Goal: Task Accomplishment & Management: Manage account settings

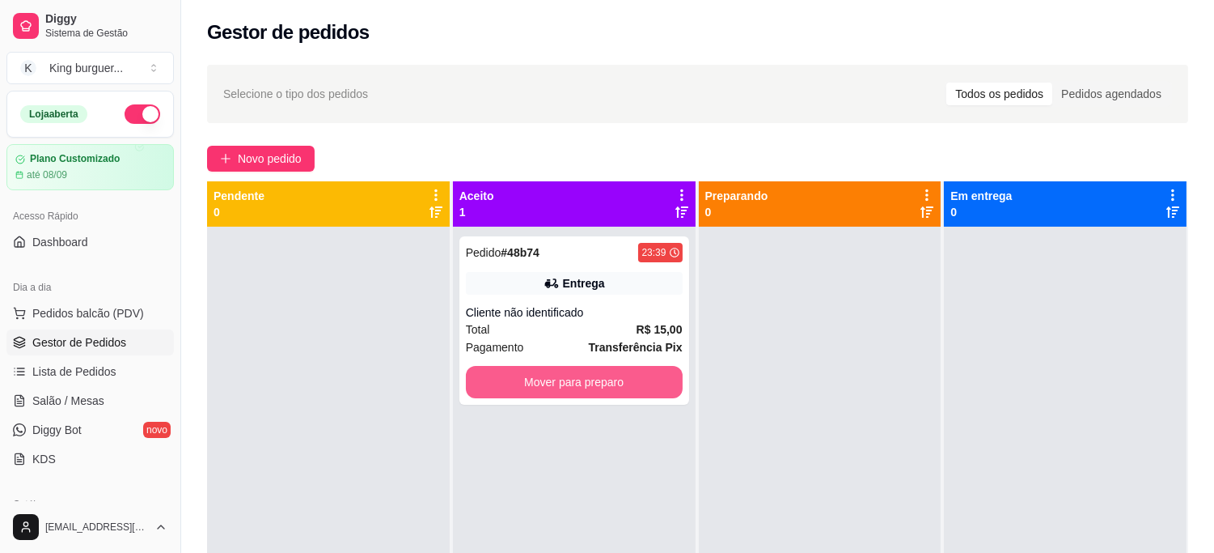
click at [632, 393] on button "Mover para preparo" at bounding box center [574, 382] width 217 height 32
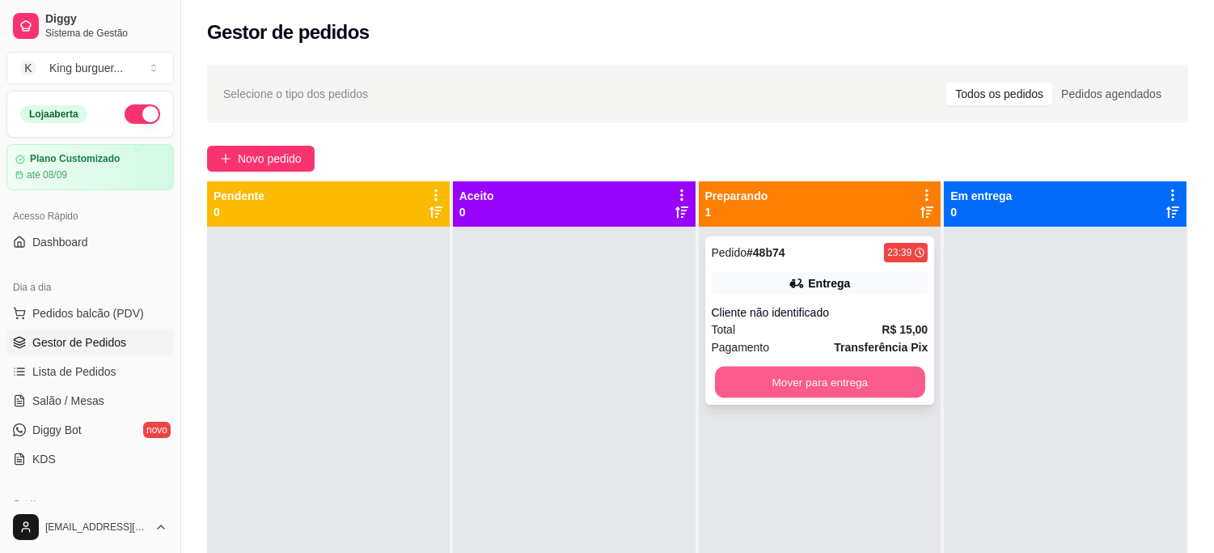
click at [781, 389] on button "Mover para entrega" at bounding box center [820, 382] width 210 height 32
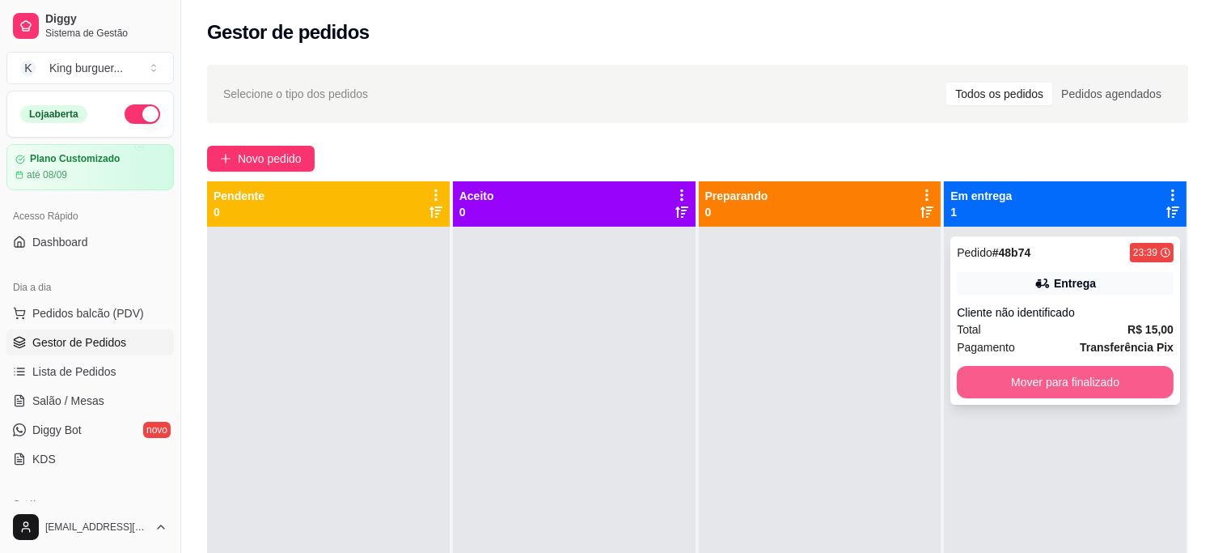
click at [1004, 381] on button "Mover para finalizado" at bounding box center [1065, 382] width 217 height 32
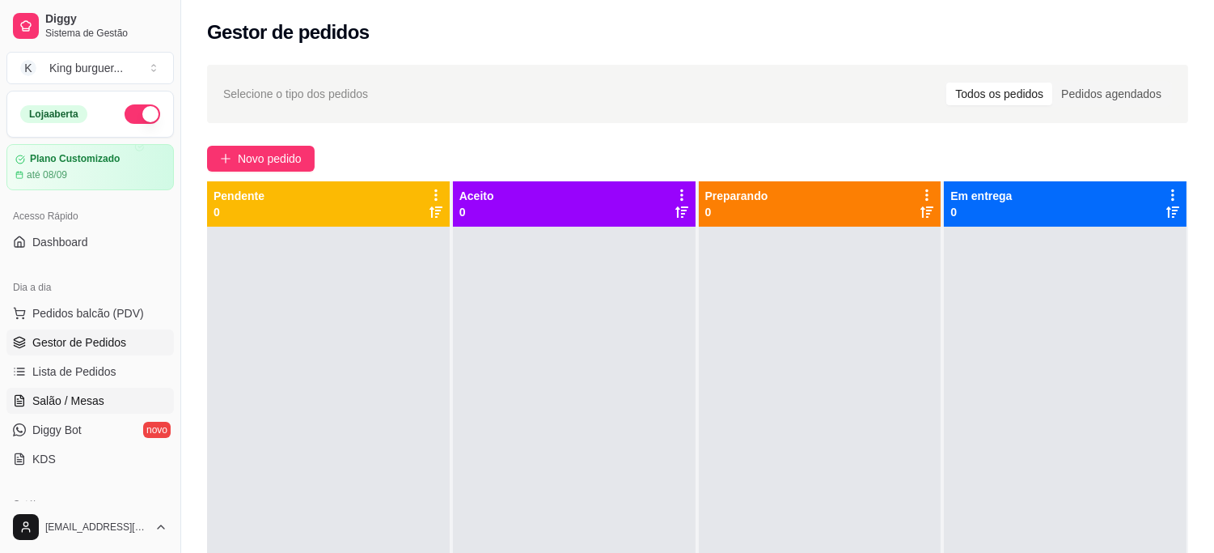
click at [74, 401] on span "Salão / Mesas" at bounding box center [68, 400] width 72 height 16
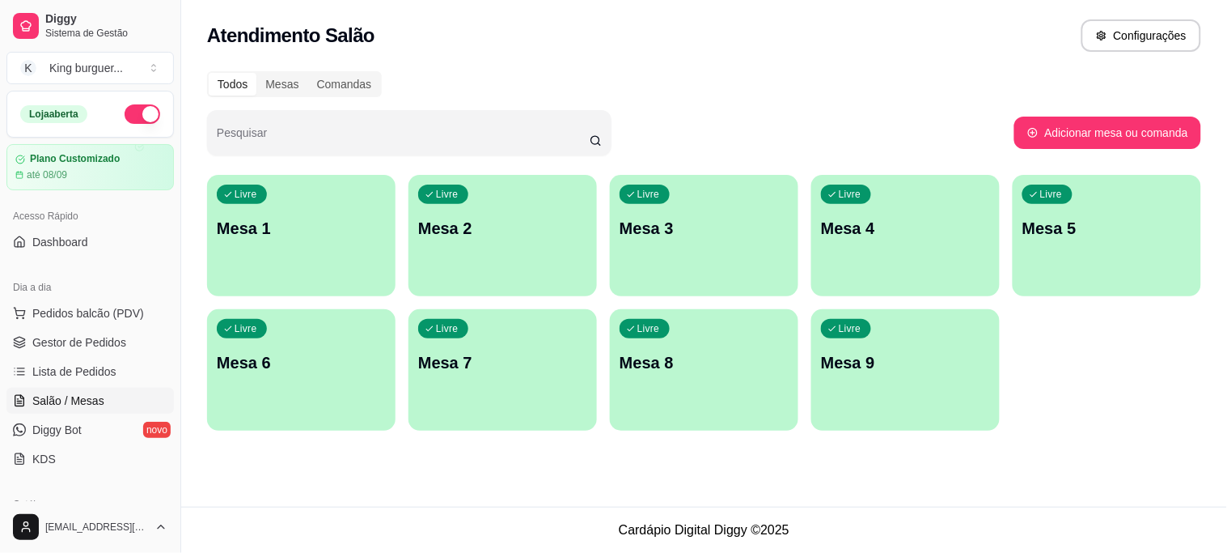
click at [523, 220] on p "Mesa 2" at bounding box center [502, 228] width 169 height 23
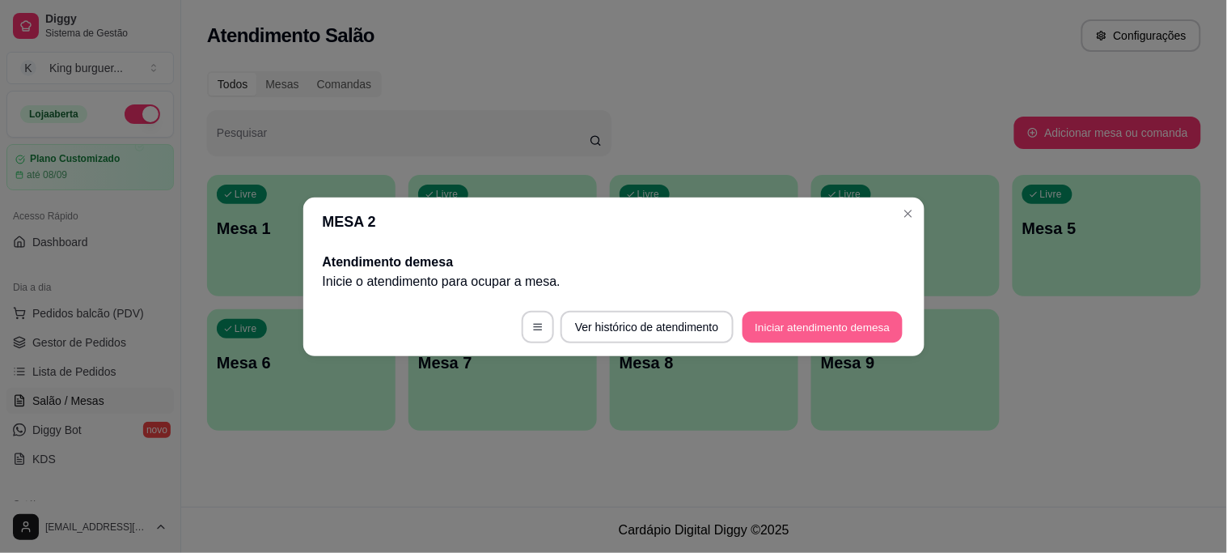
click at [795, 327] on button "Iniciar atendimento de mesa" at bounding box center [823, 327] width 160 height 32
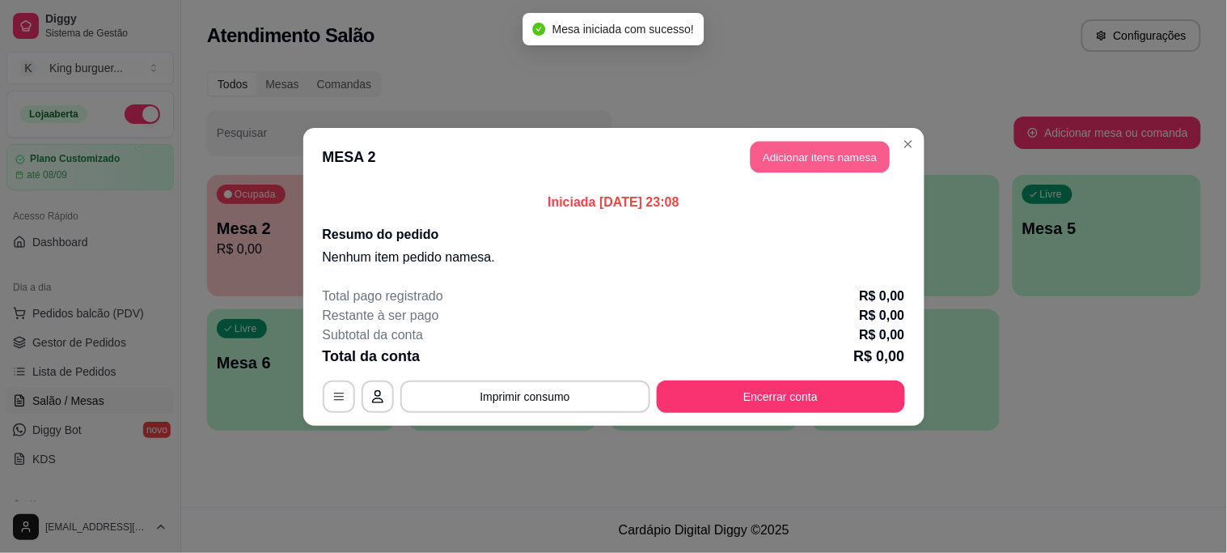
click at [786, 155] on button "Adicionar itens na mesa" at bounding box center [820, 157] width 139 height 32
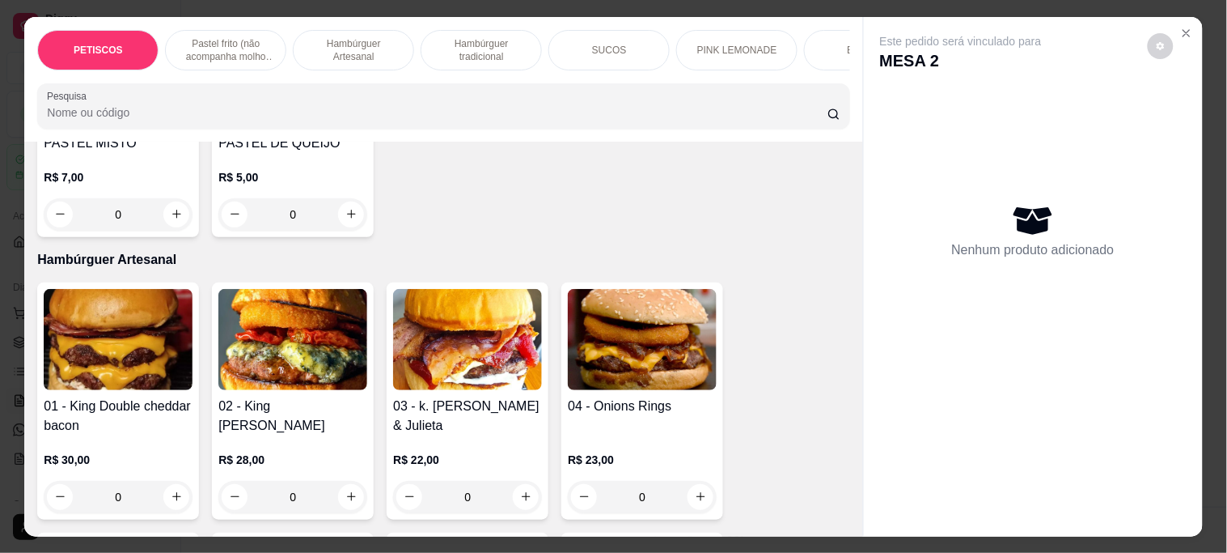
scroll to position [989, 0]
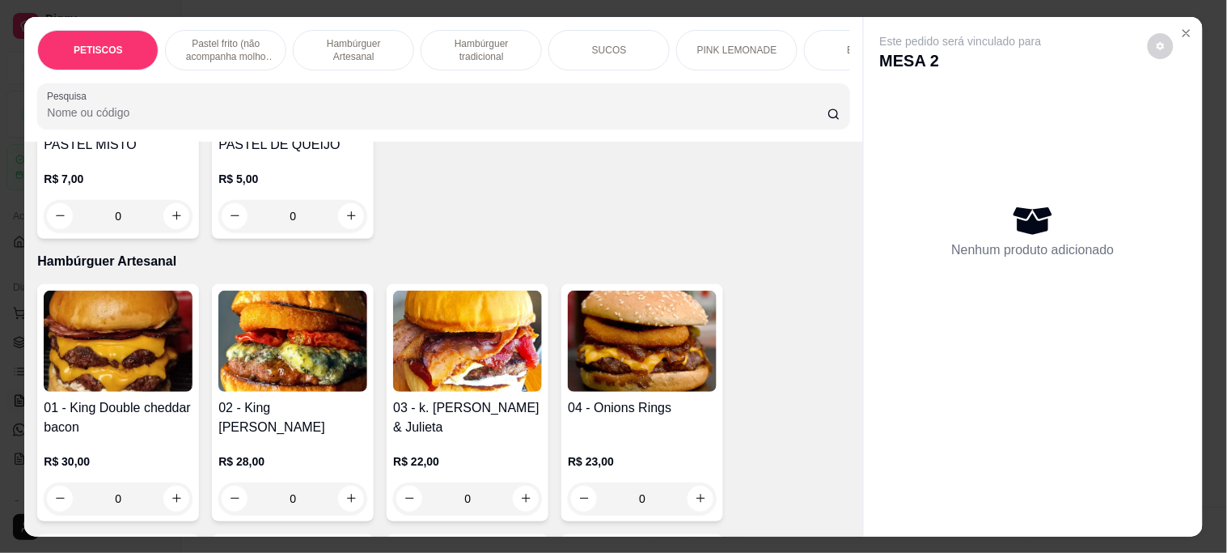
click at [125, 346] on img at bounding box center [118, 340] width 149 height 101
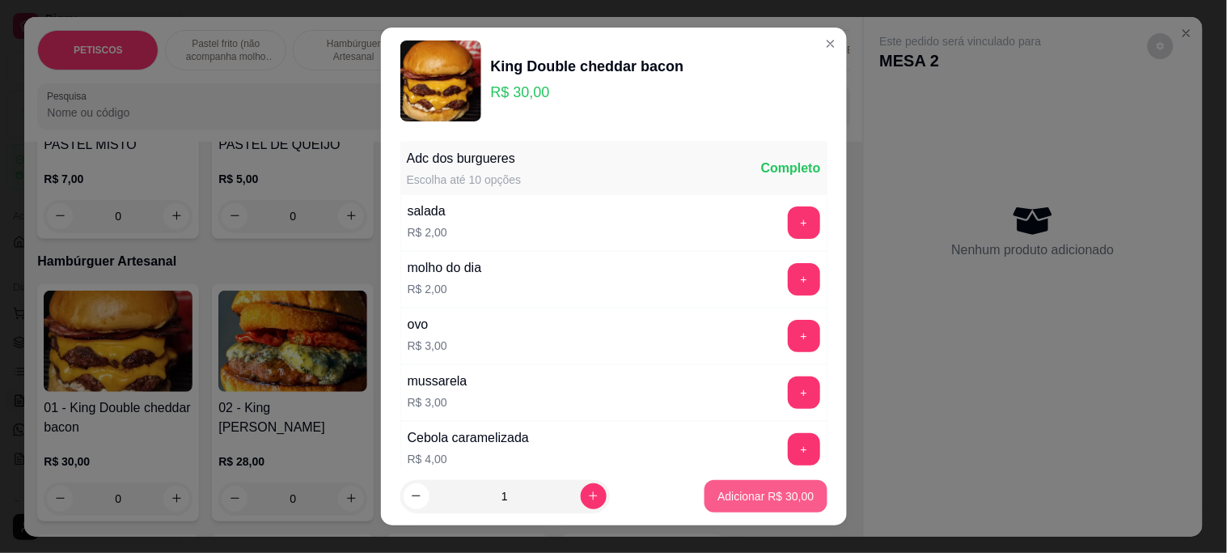
click at [764, 492] on p "Adicionar R$ 30,00" at bounding box center [766, 496] width 96 height 16
type input "1"
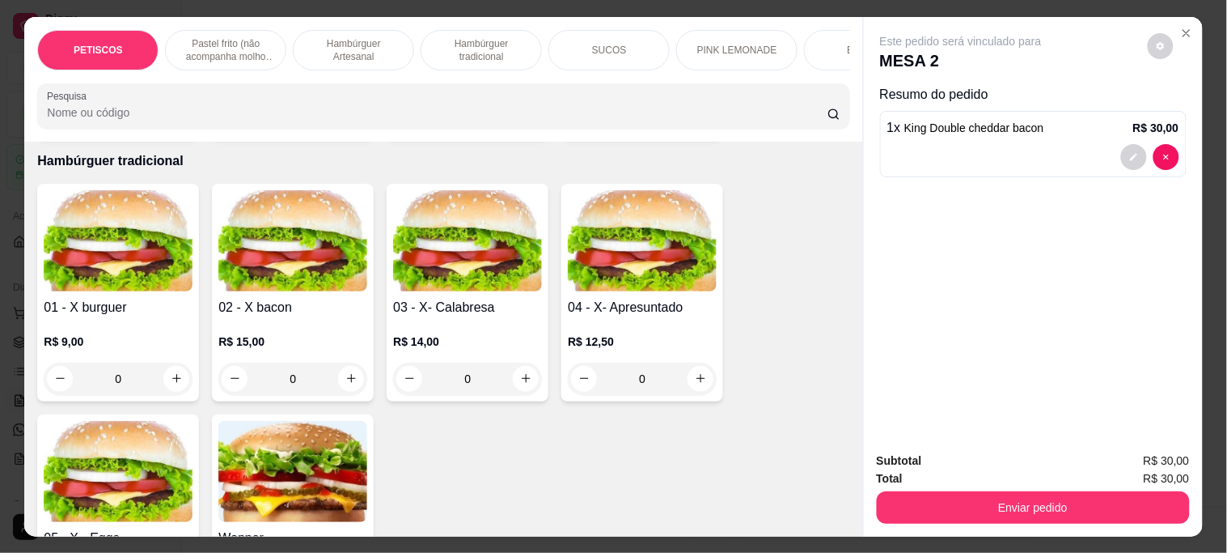
scroll to position [2607, 0]
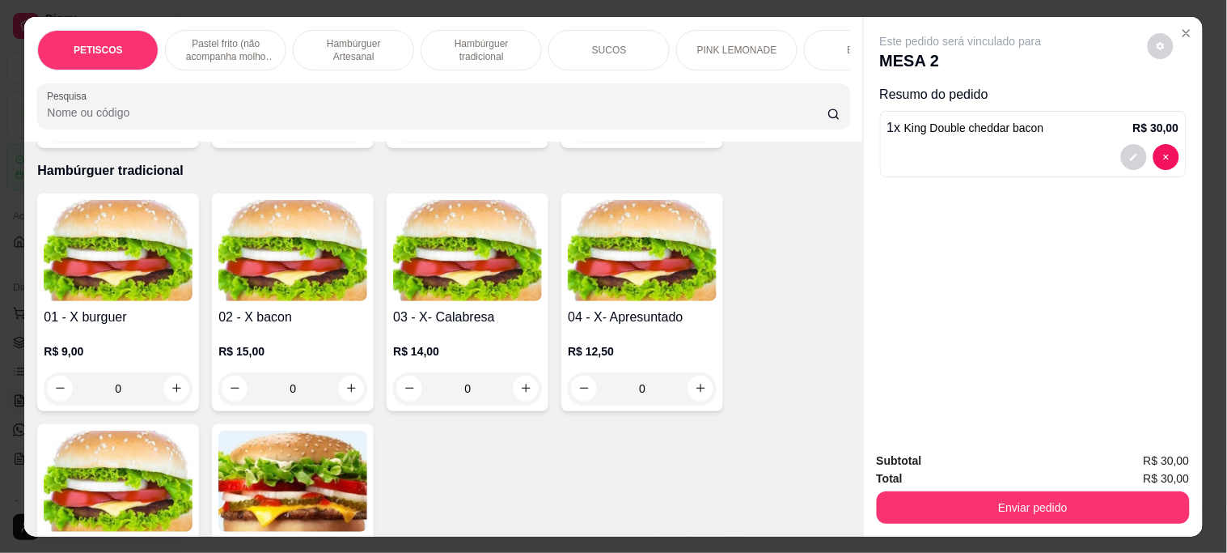
click at [464, 212] on img at bounding box center [467, 250] width 149 height 101
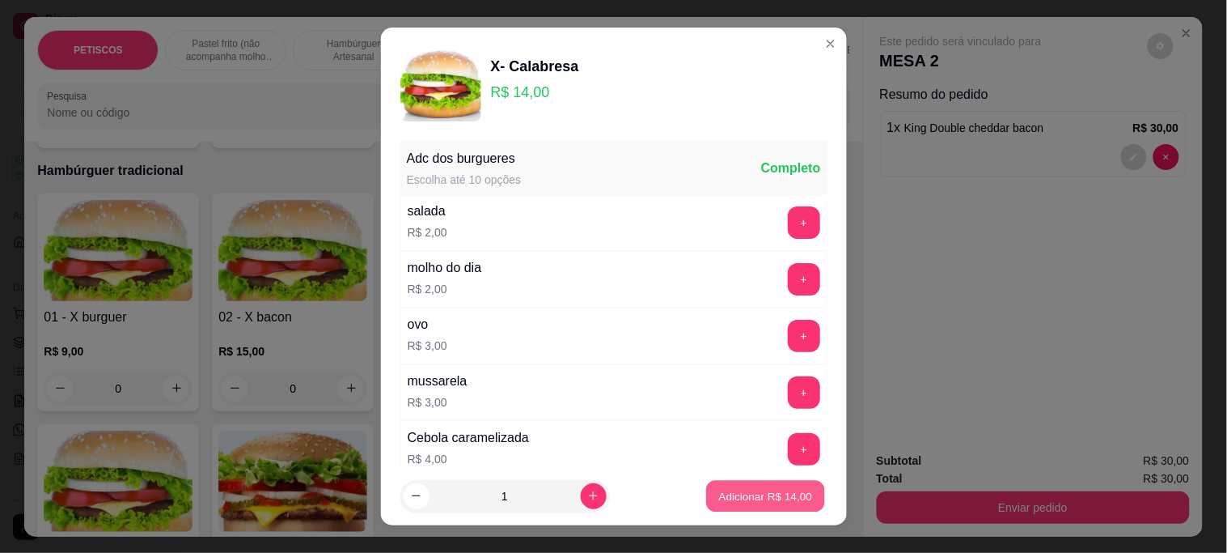
click at [752, 498] on p "Adicionar R$ 14,00" at bounding box center [766, 495] width 94 height 15
type input "1"
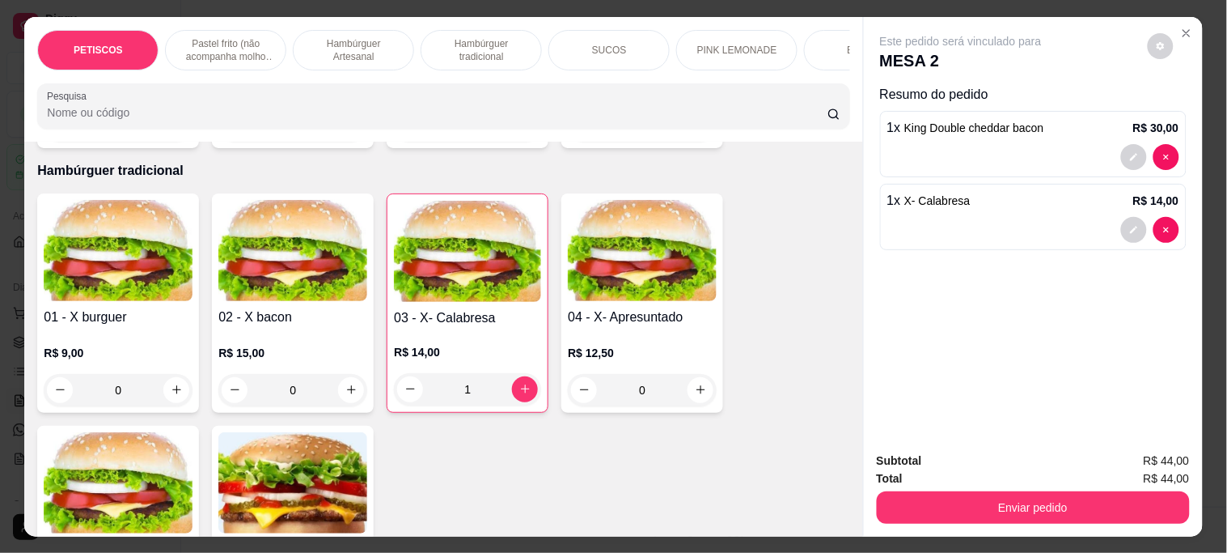
scroll to position [2696, 0]
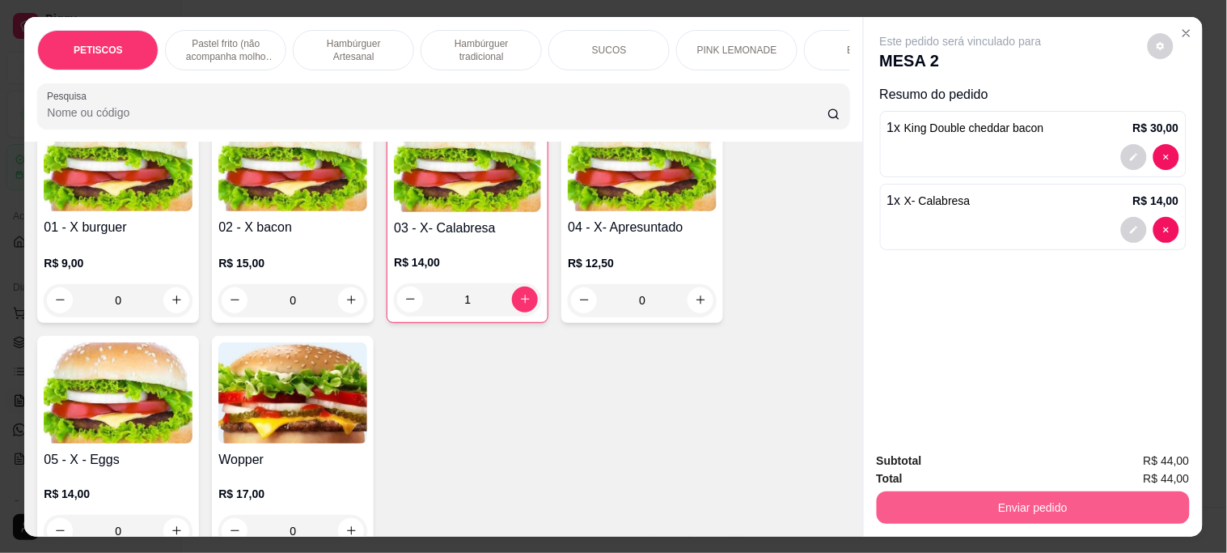
click at [976, 506] on button "Enviar pedido" at bounding box center [1033, 507] width 313 height 32
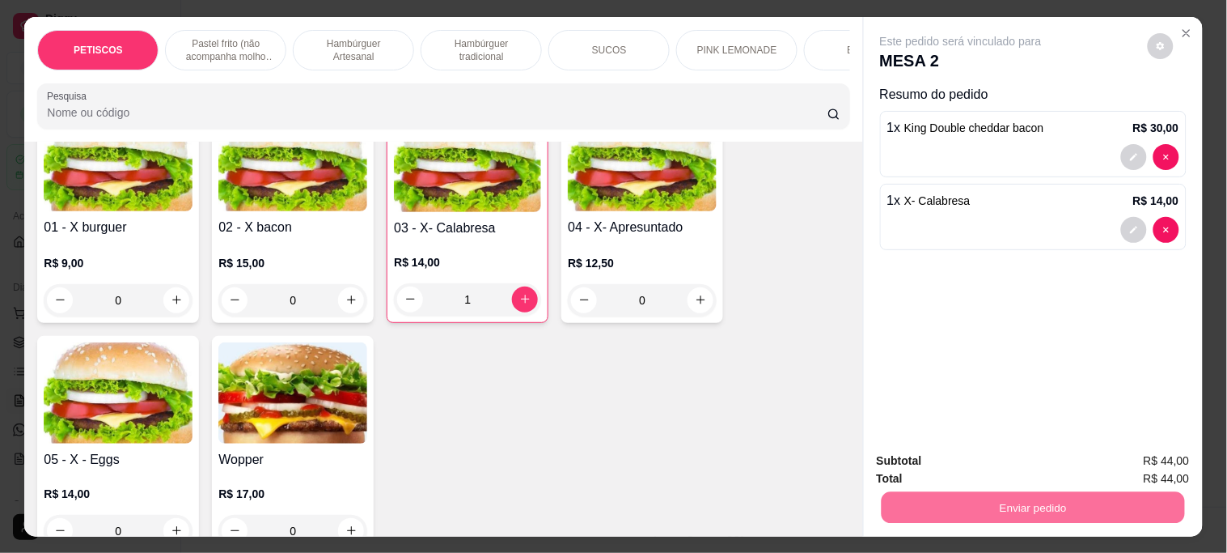
click at [949, 451] on button "Não registrar e enviar pedido" at bounding box center [979, 460] width 163 height 30
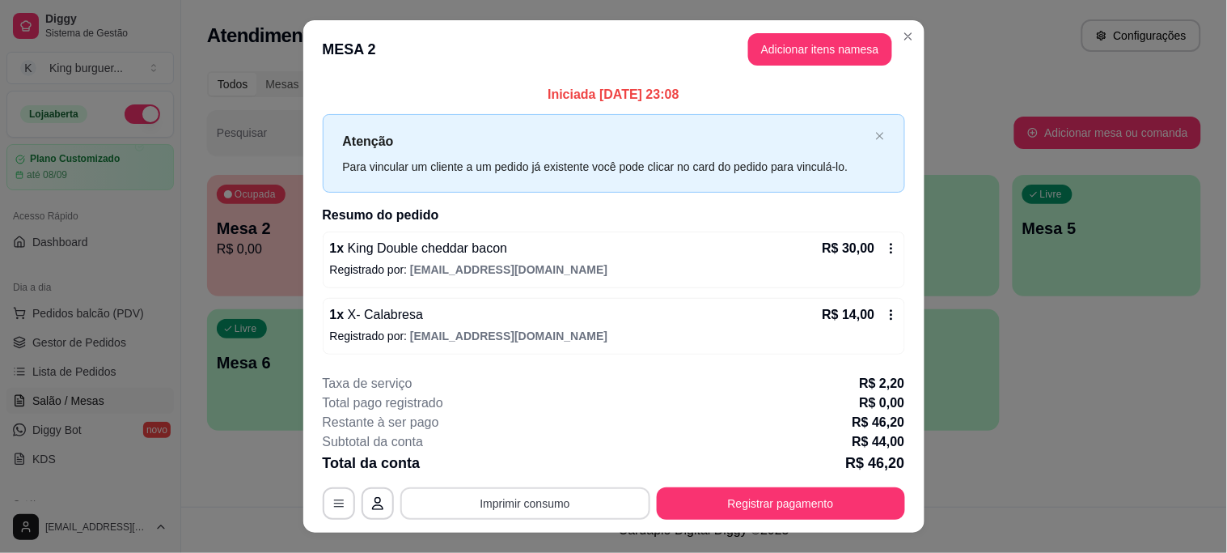
click at [586, 503] on button "Imprimir consumo" at bounding box center [525, 503] width 250 height 32
click at [543, 462] on button "IMPRESSORA" at bounding box center [523, 466] width 117 height 26
click at [821, 43] on button "Adicionar itens na mesa" at bounding box center [820, 49] width 144 height 32
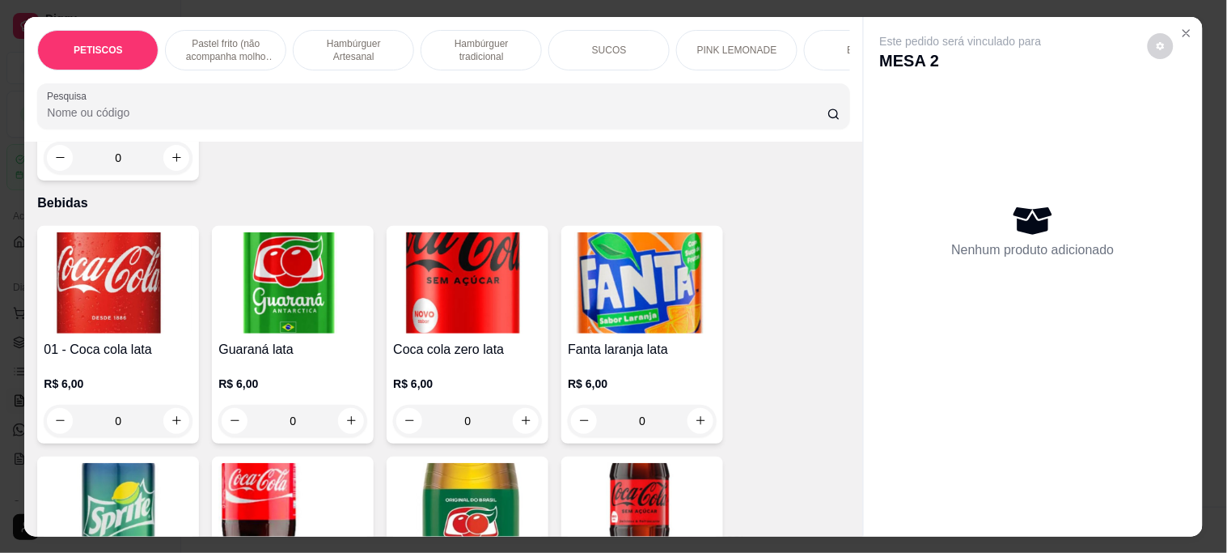
scroll to position [4016, 0]
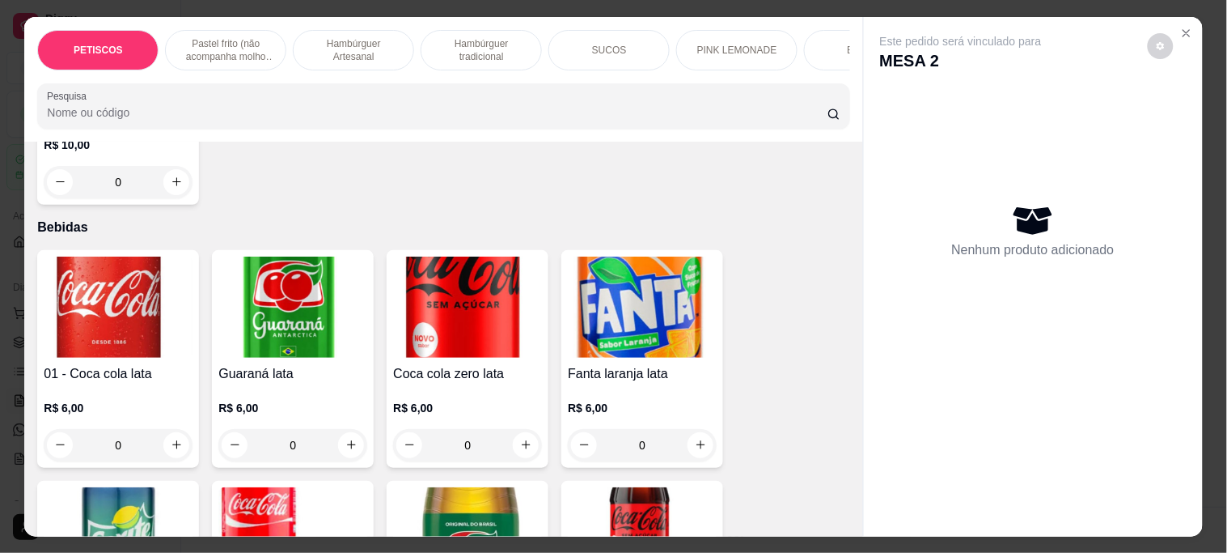
click at [267, 487] on img at bounding box center [292, 537] width 149 height 101
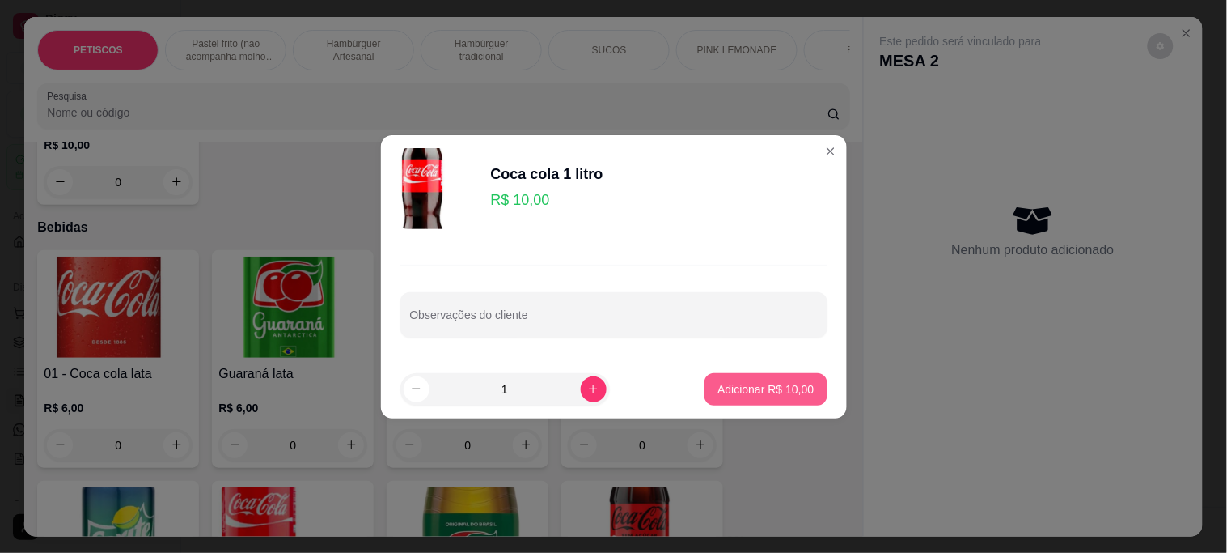
click at [773, 386] on p "Adicionar R$ 10,00" at bounding box center [766, 389] width 96 height 16
type input "1"
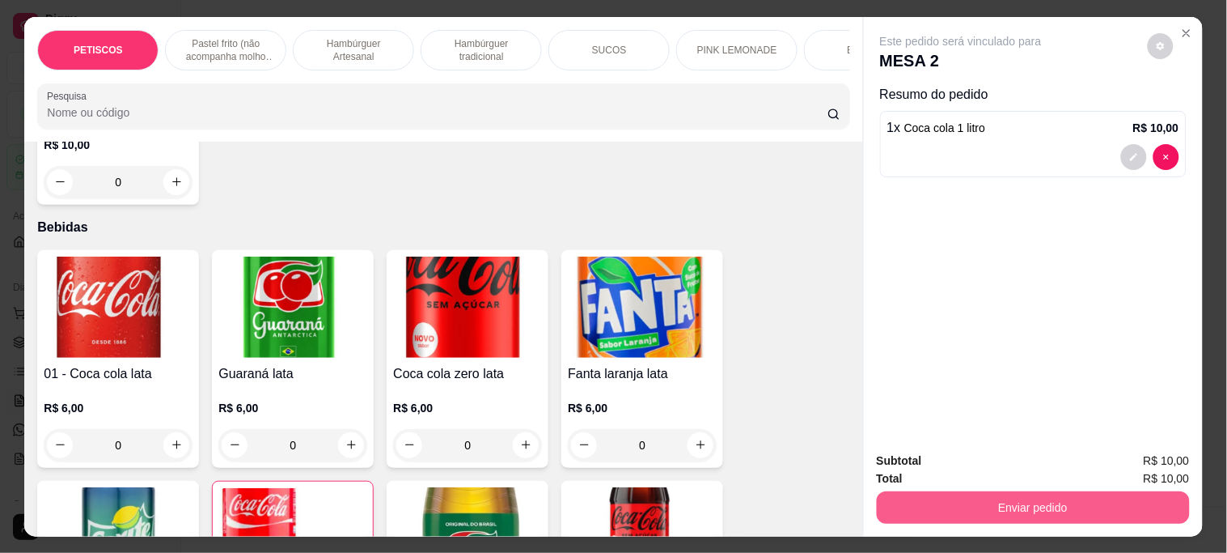
click at [894, 495] on button "Enviar pedido" at bounding box center [1033, 507] width 313 height 32
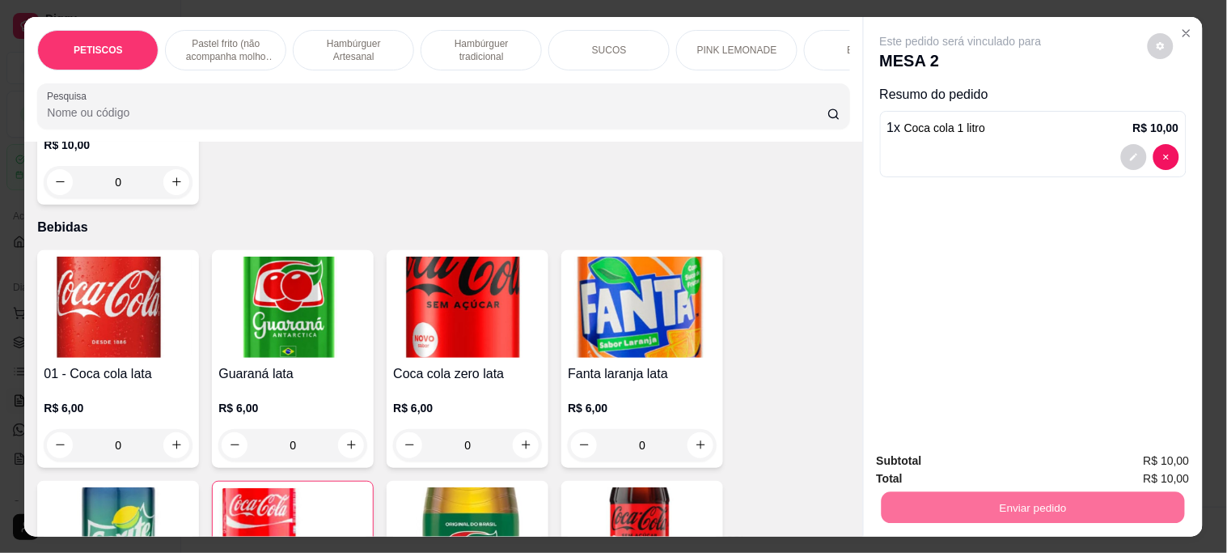
click at [921, 457] on button "Não registrar e enviar pedido" at bounding box center [979, 460] width 163 height 30
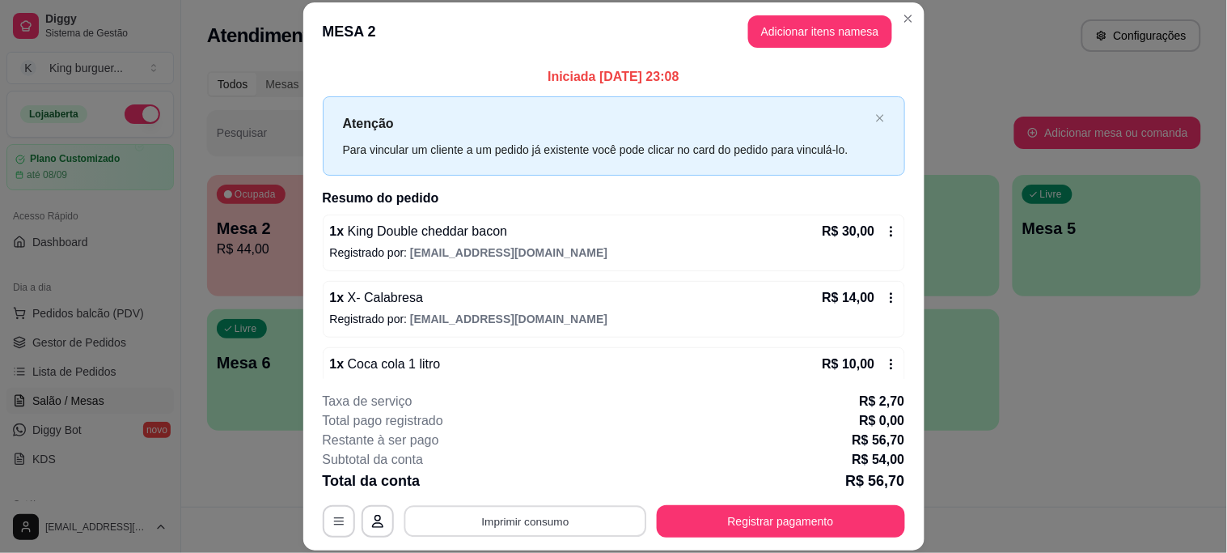
click at [568, 520] on button "Imprimir consumo" at bounding box center [525, 521] width 243 height 32
click at [548, 481] on button "IMPRESSORA" at bounding box center [523, 484] width 117 height 26
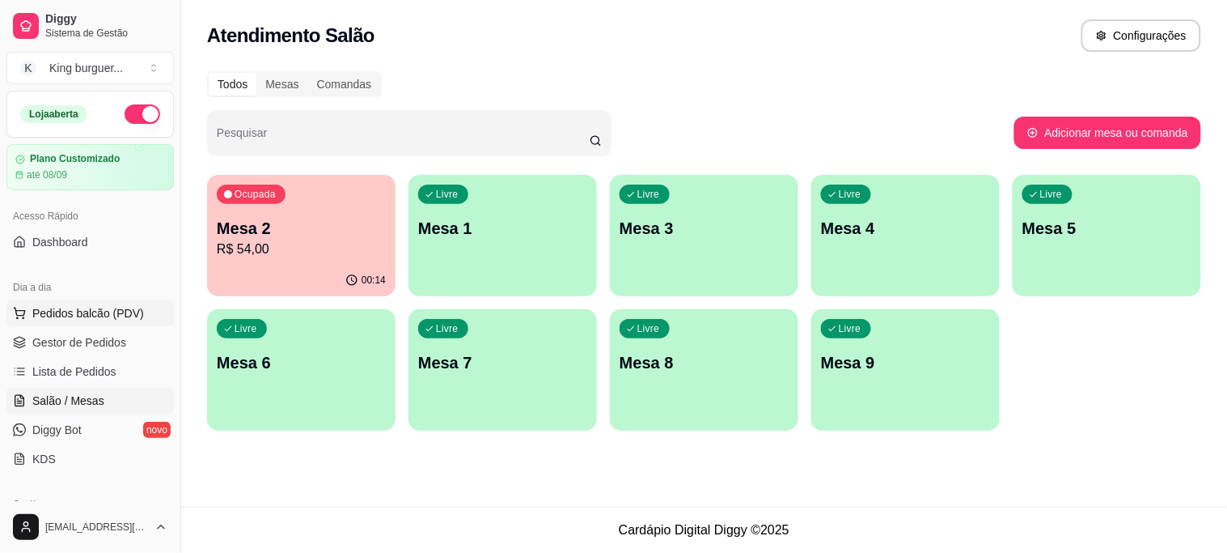
click at [95, 320] on span "Pedidos balcão (PDV)" at bounding box center [88, 313] width 112 height 16
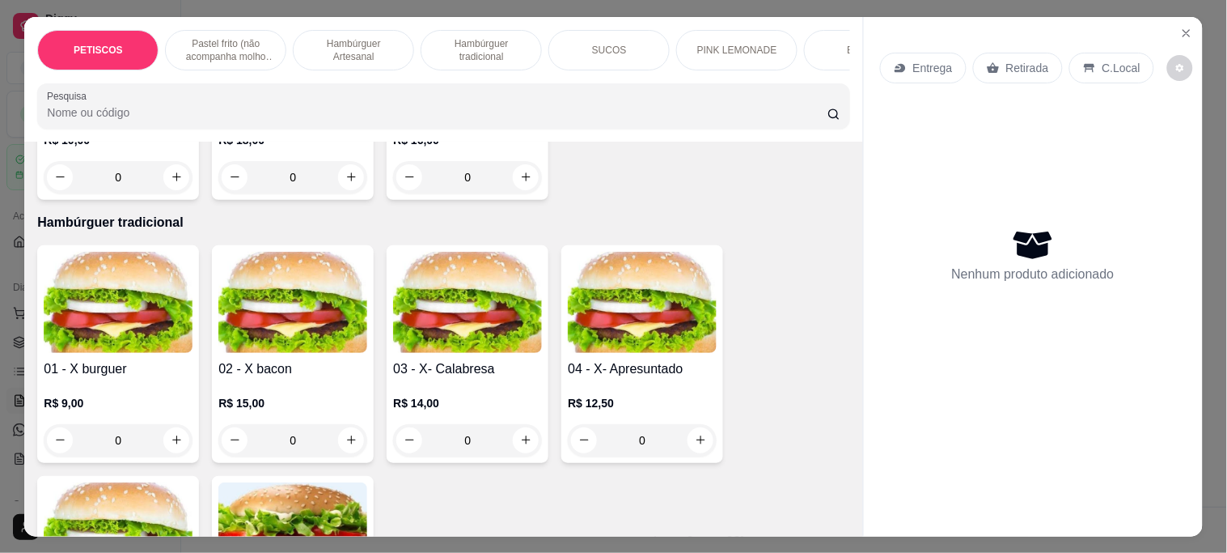
scroll to position [2517, 0]
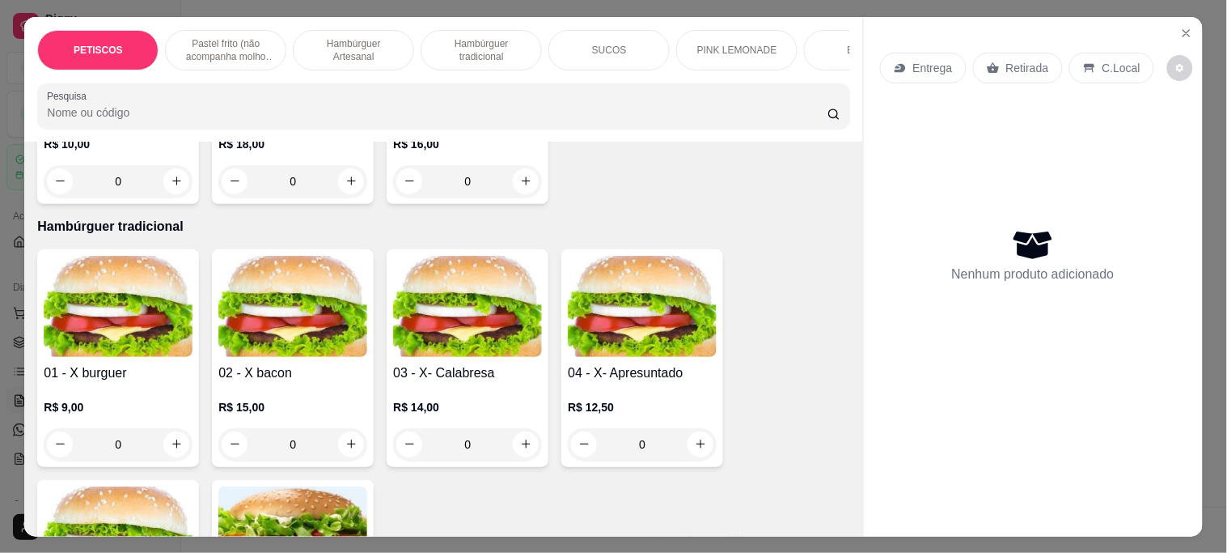
click at [515, 256] on img at bounding box center [467, 306] width 149 height 101
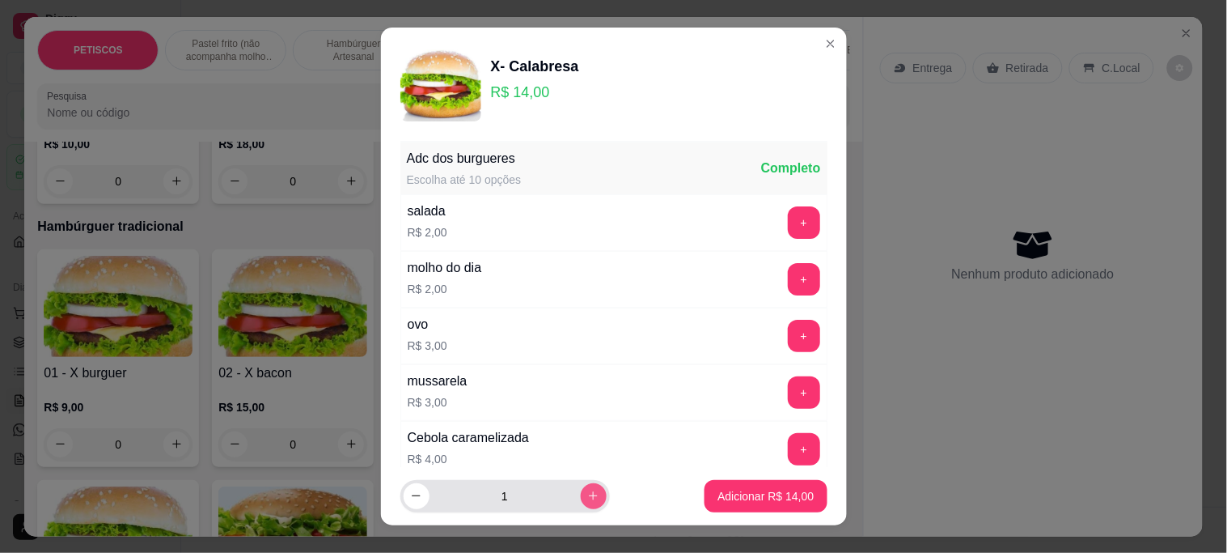
click at [587, 497] on icon "increase-product-quantity" at bounding box center [593, 495] width 12 height 12
click at [589, 495] on icon "increase-product-quantity" at bounding box center [593, 496] width 9 height 9
type input "3"
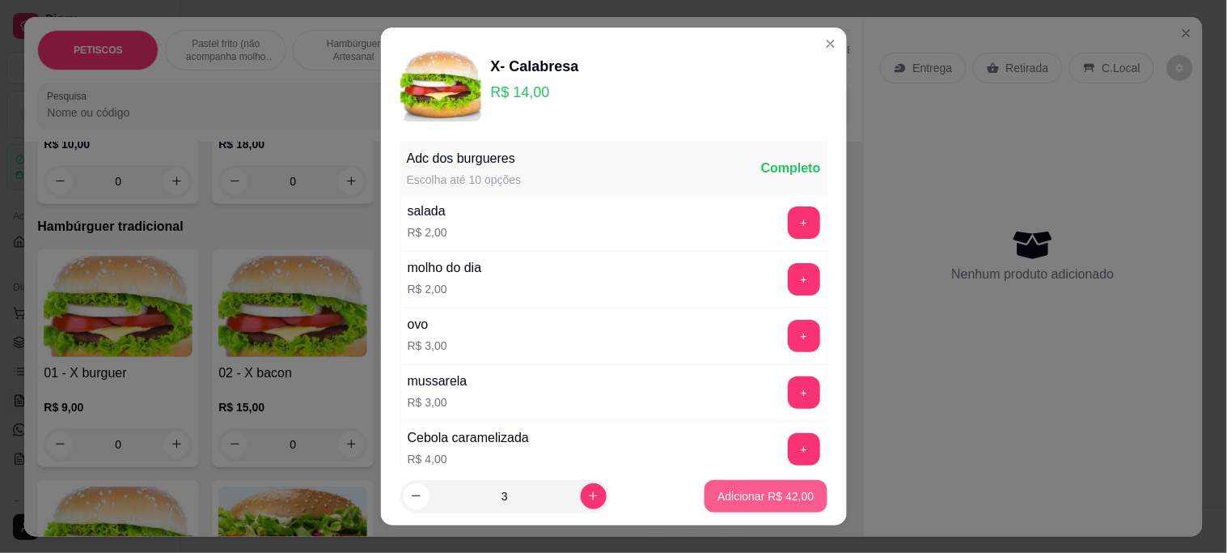
click at [738, 493] on p "Adicionar R$ 42,00" at bounding box center [766, 496] width 96 height 16
type input "3"
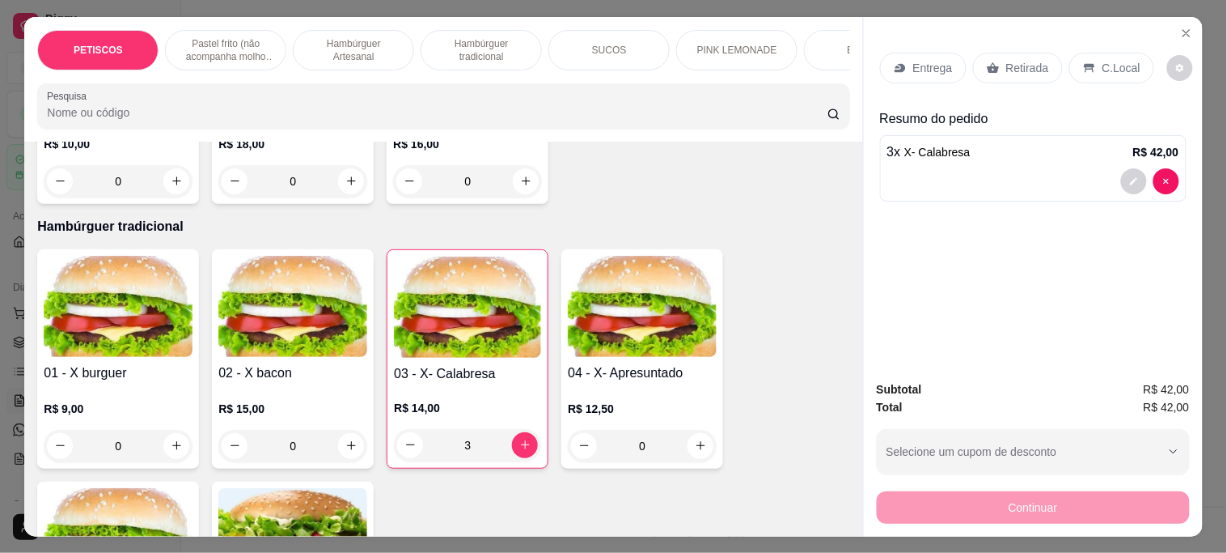
click at [928, 60] on p "Entrega" at bounding box center [933, 68] width 40 height 16
click at [1129, 178] on icon "decrease-product-quantity" at bounding box center [1134, 181] width 10 height 10
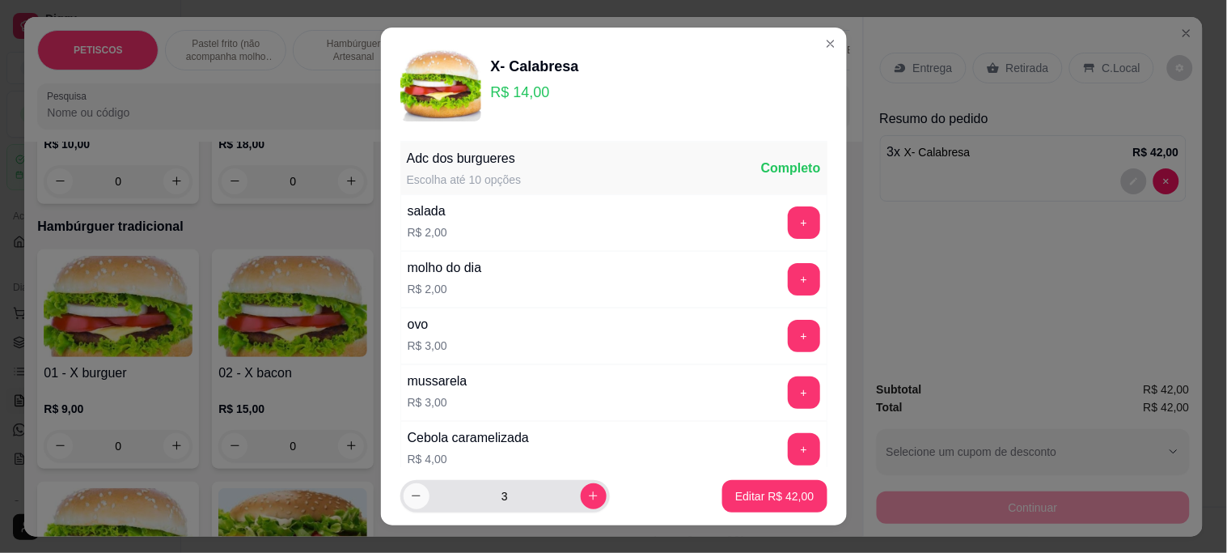
click at [410, 497] on icon "decrease-product-quantity" at bounding box center [416, 495] width 12 height 12
type input "2"
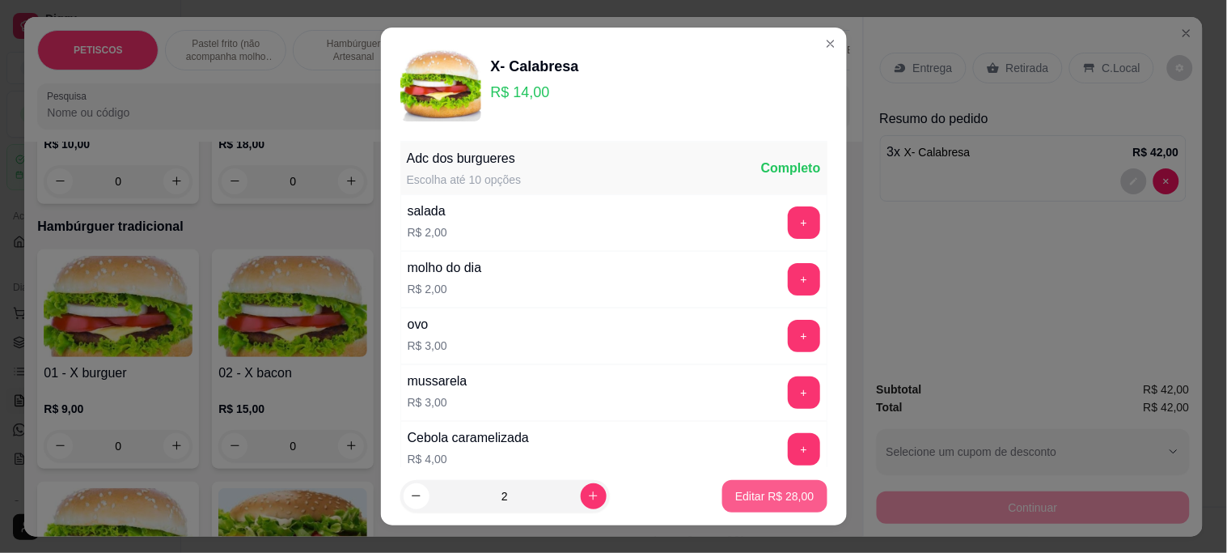
click at [752, 502] on p "Editar R$ 28,00" at bounding box center [774, 496] width 78 height 16
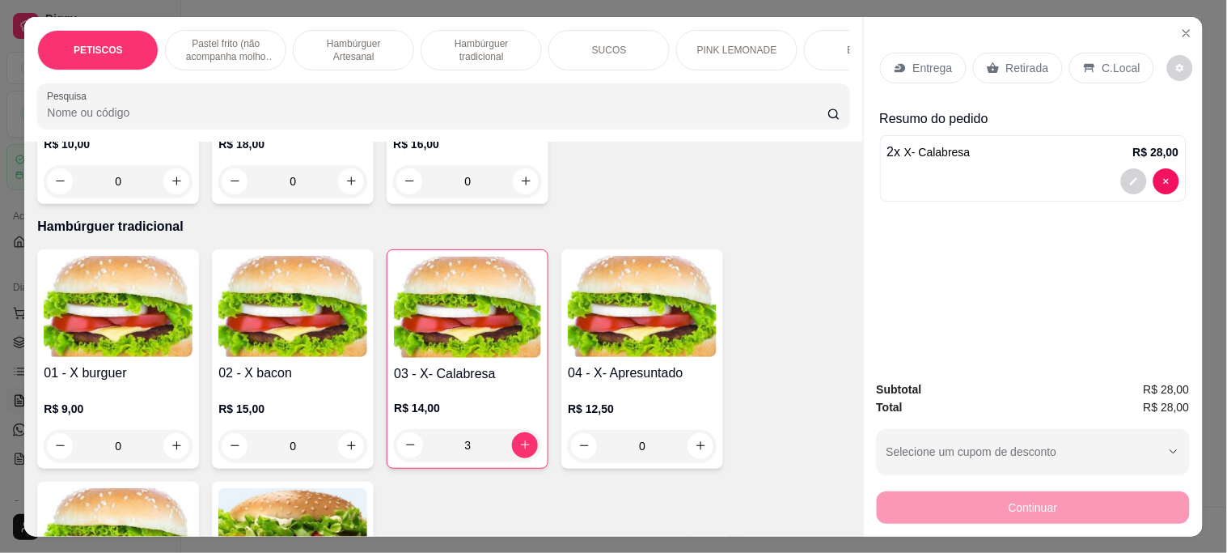
type input "2"
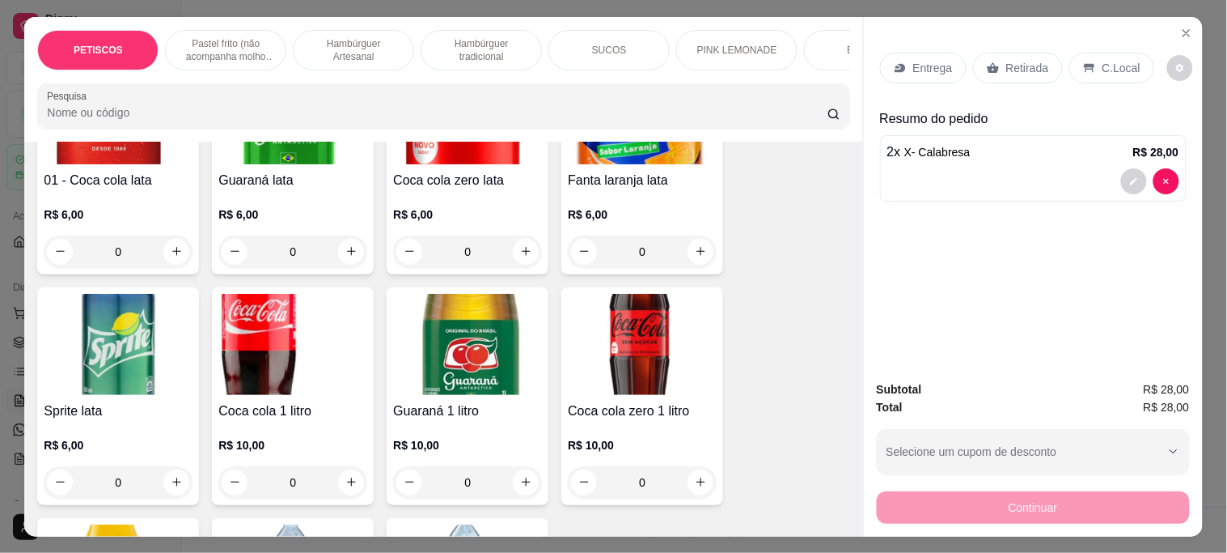
scroll to position [4197, 0]
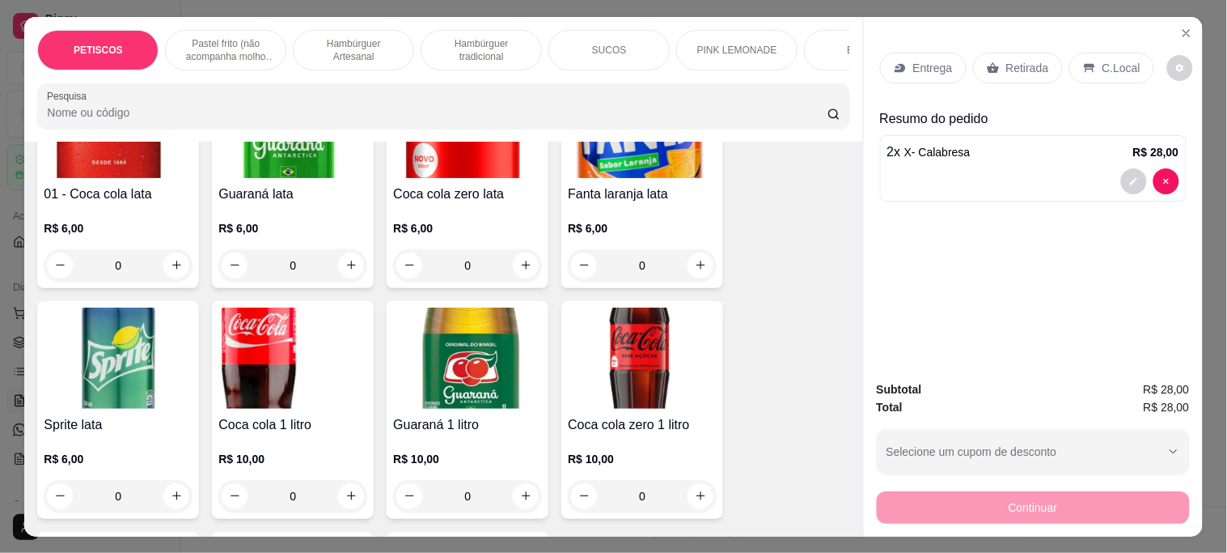
click at [260, 308] on img at bounding box center [292, 357] width 149 height 101
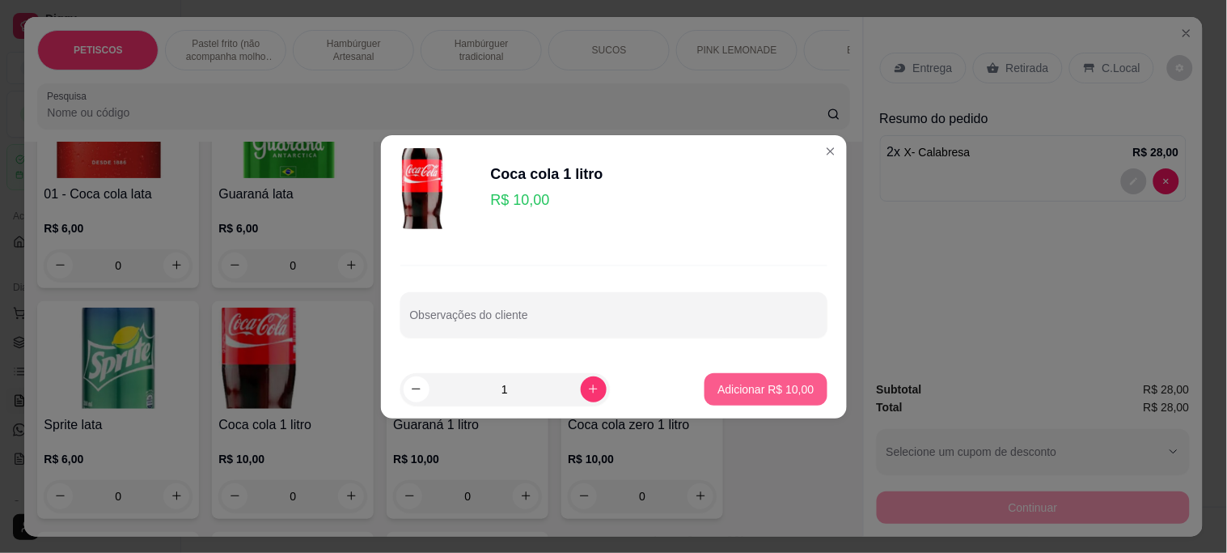
click at [724, 387] on p "Adicionar R$ 10,00" at bounding box center [766, 389] width 96 height 16
type input "1"
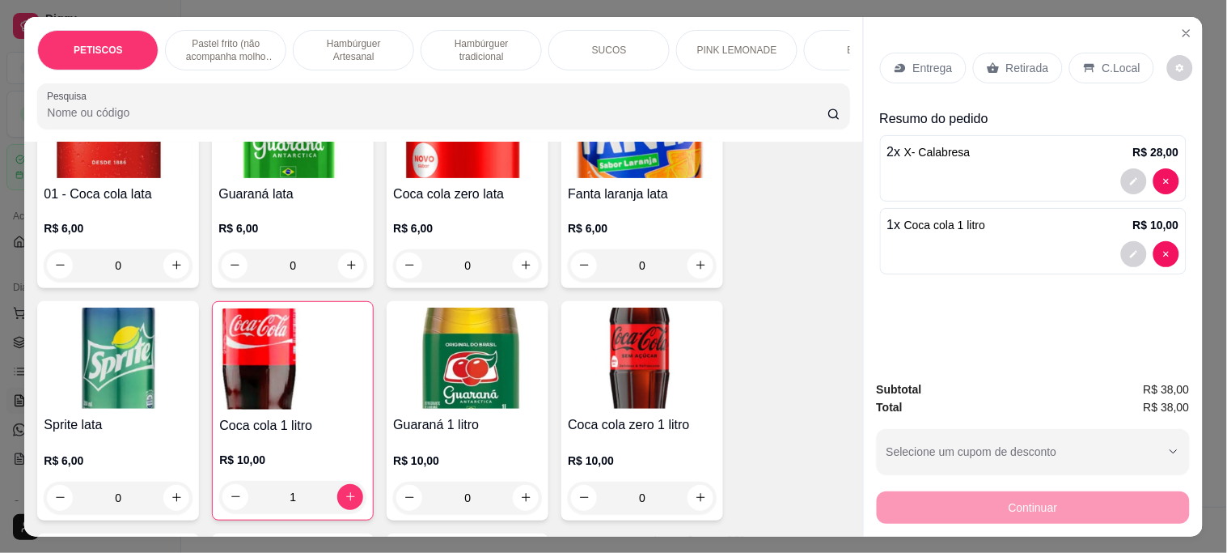
click at [930, 60] on p "Entrega" at bounding box center [933, 68] width 40 height 16
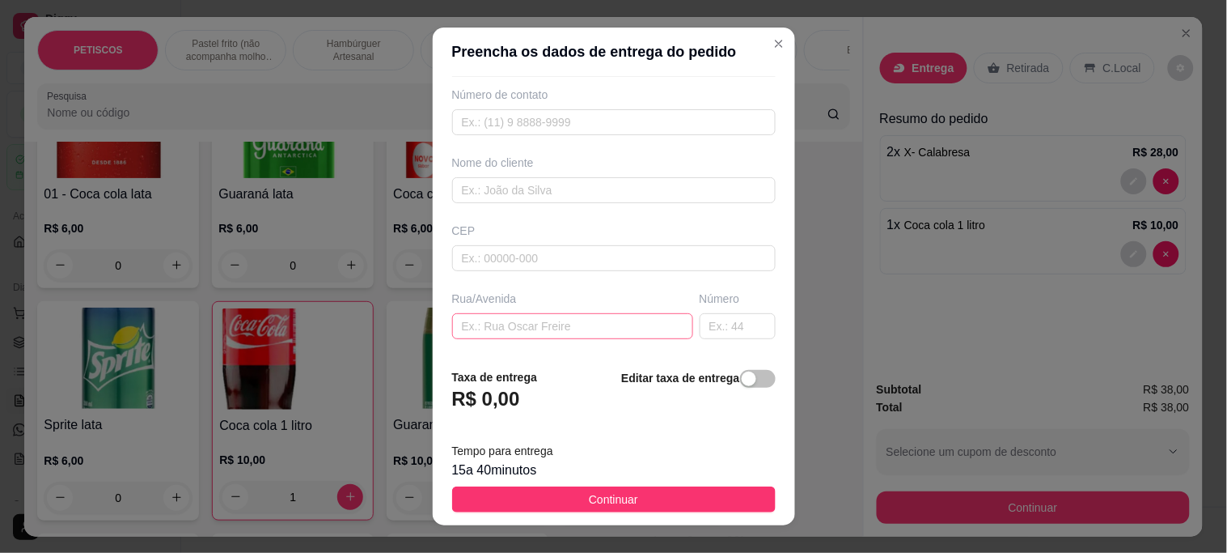
scroll to position [90, 0]
click at [487, 294] on input "text" at bounding box center [572, 299] width 241 height 26
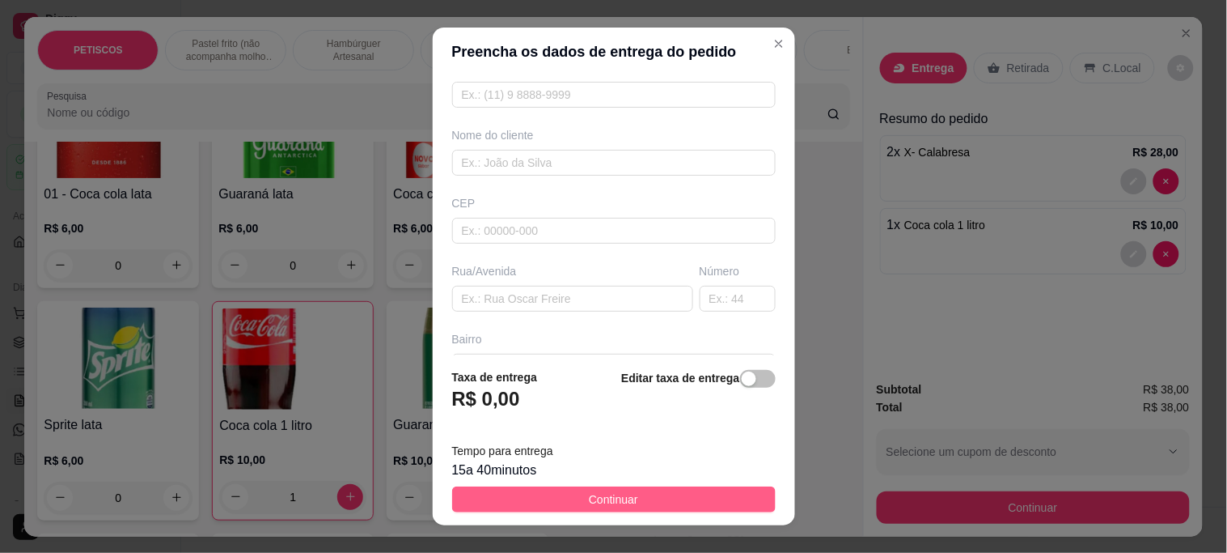
click at [611, 504] on span "Continuar" at bounding box center [613, 499] width 49 height 18
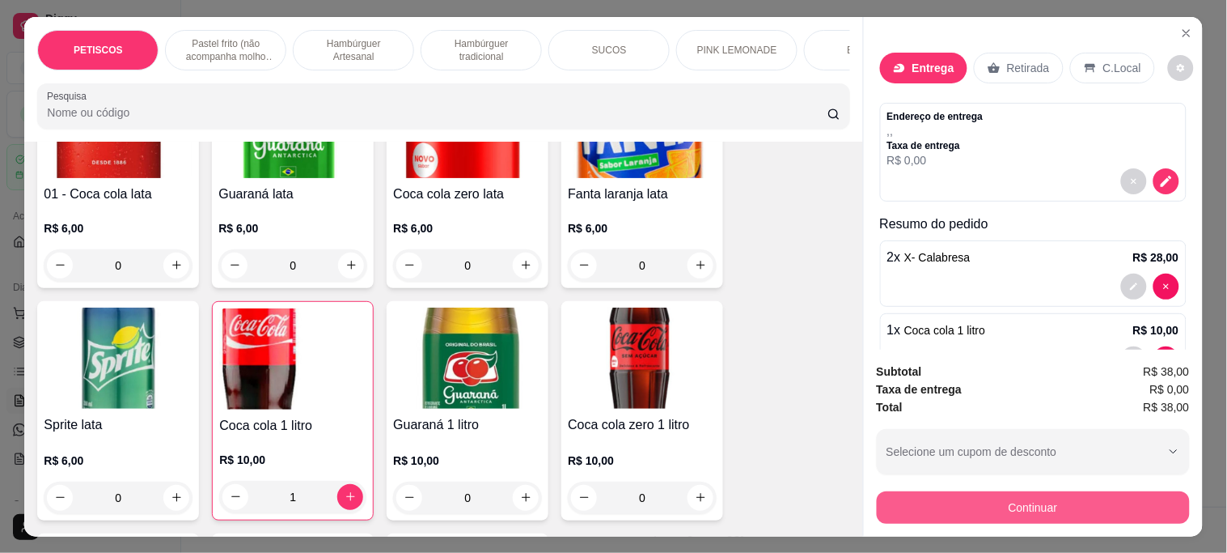
click at [1027, 506] on button "Continuar" at bounding box center [1033, 507] width 313 height 32
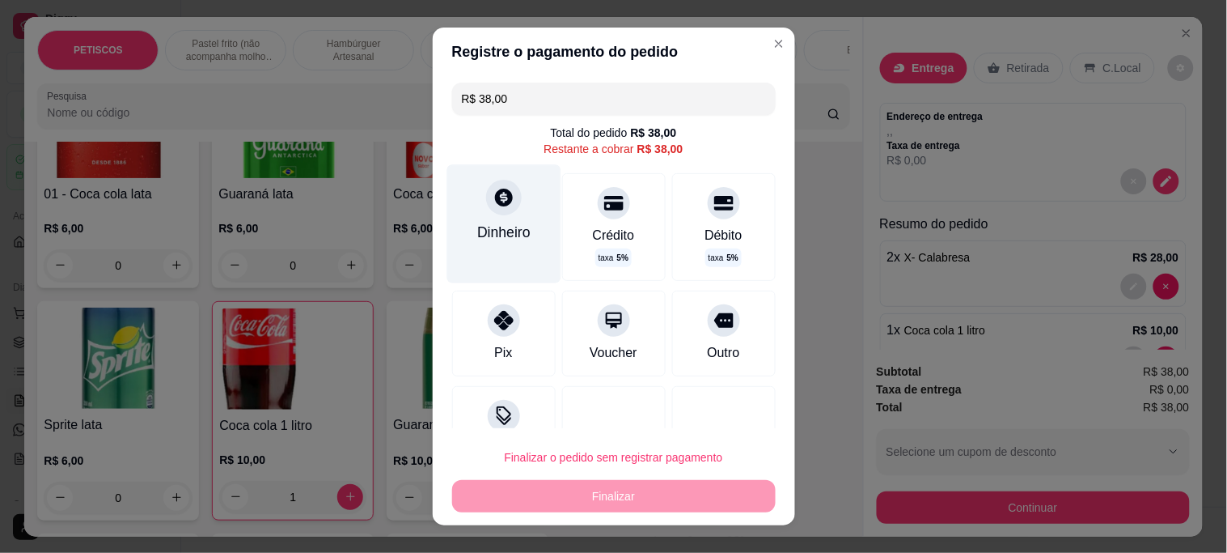
click at [498, 197] on icon at bounding box center [504, 197] width 18 height 18
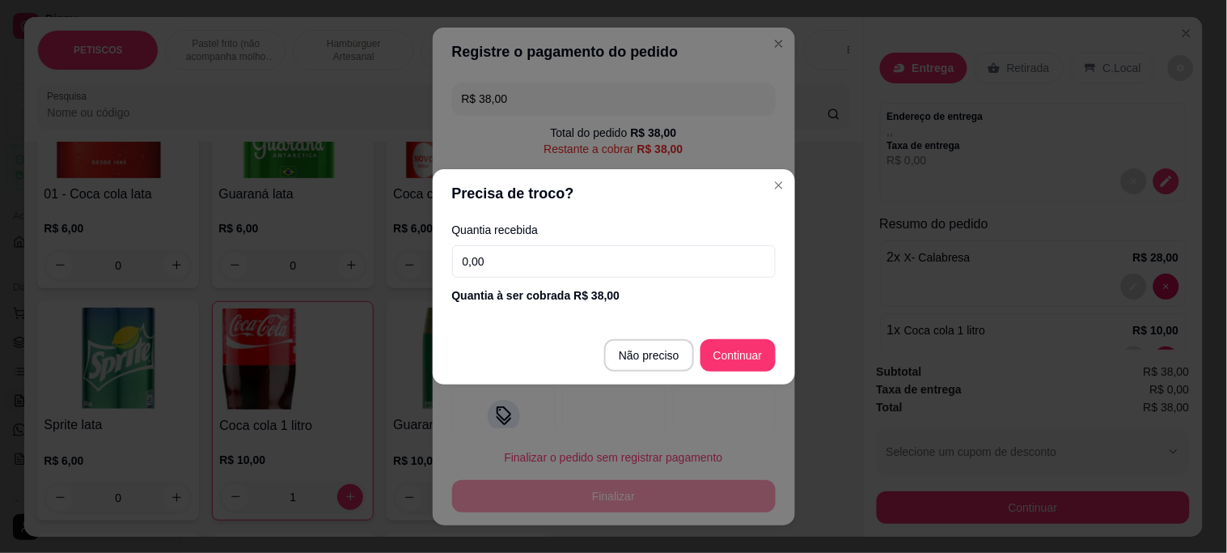
drag, startPoint x: 399, startPoint y: 256, endPoint x: 360, endPoint y: 252, distance: 39.1
click at [367, 256] on div "Precisa de troco? Quantia recebida 0,00 Quantia à ser cobrada R$ 38,00 Não prec…" at bounding box center [613, 276] width 1227 height 553
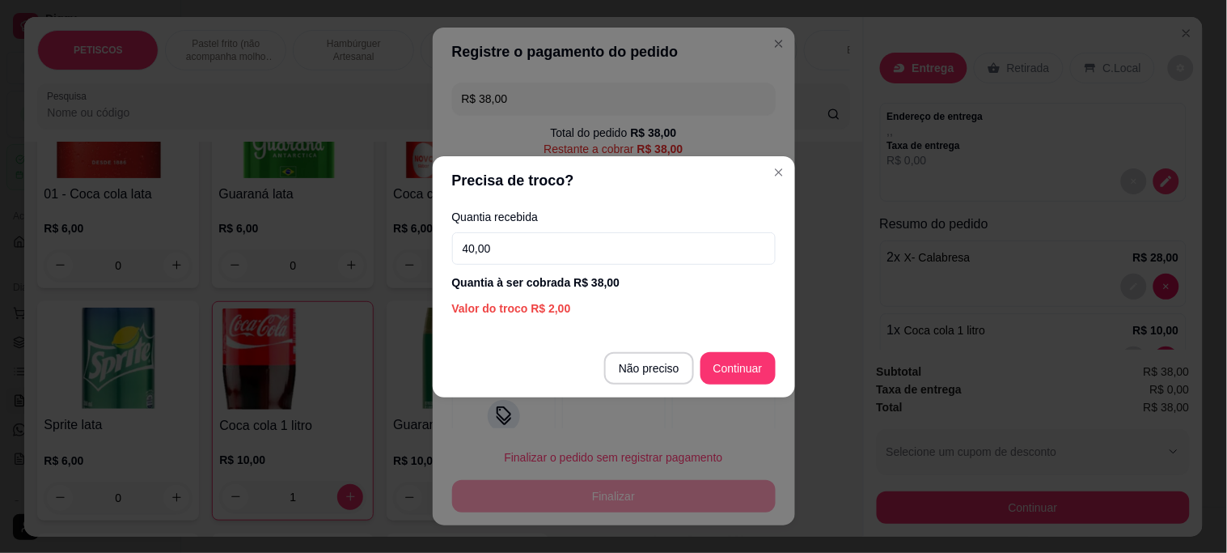
type input "40,00"
click at [731, 385] on footer "Não preciso Continuar" at bounding box center [614, 368] width 362 height 58
type input "R$ 0,00"
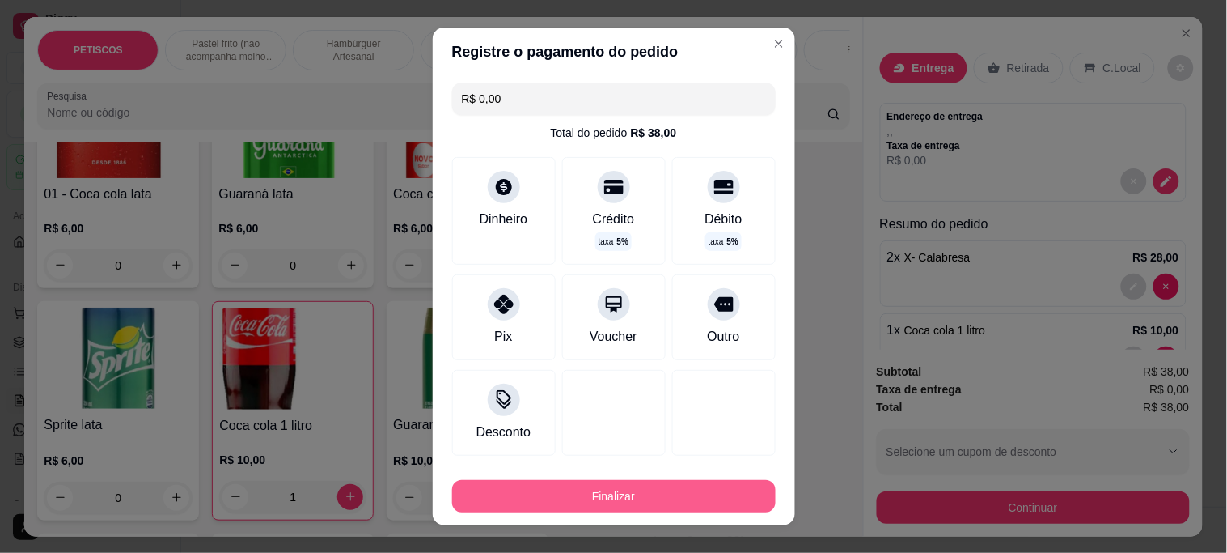
click at [585, 494] on button "Finalizar" at bounding box center [614, 496] width 324 height 32
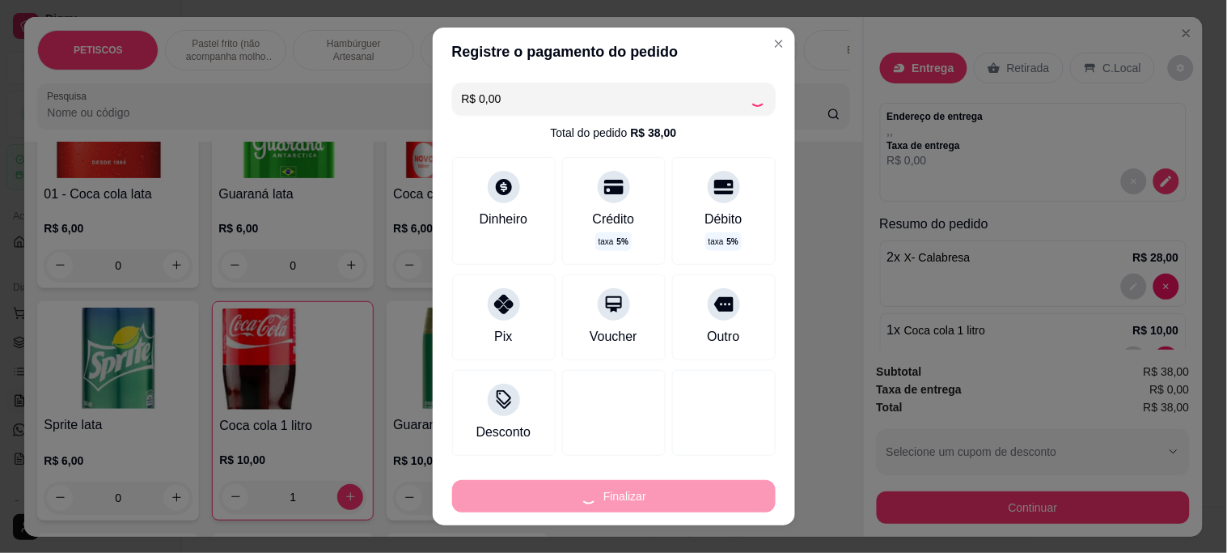
type input "0"
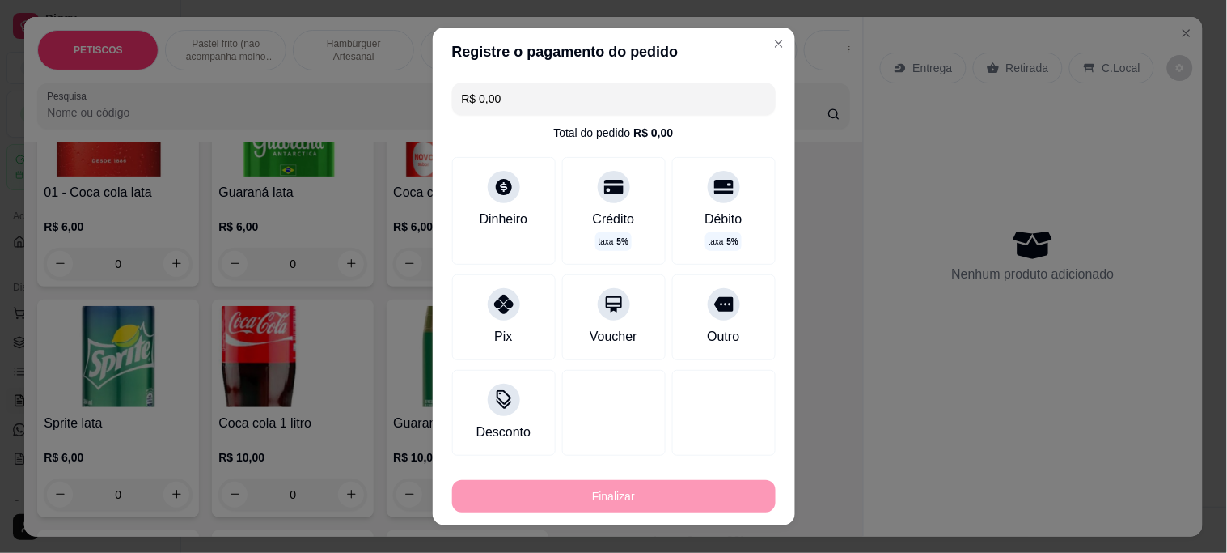
type input "-R$ 38,00"
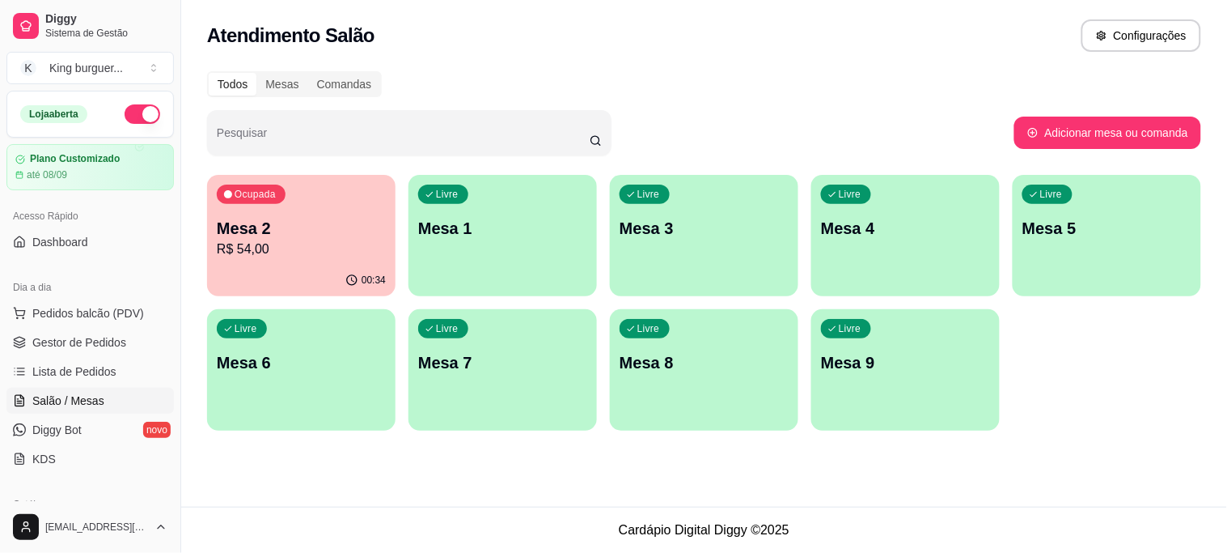
click at [311, 244] on p "R$ 54,00" at bounding box center [301, 248] width 169 height 19
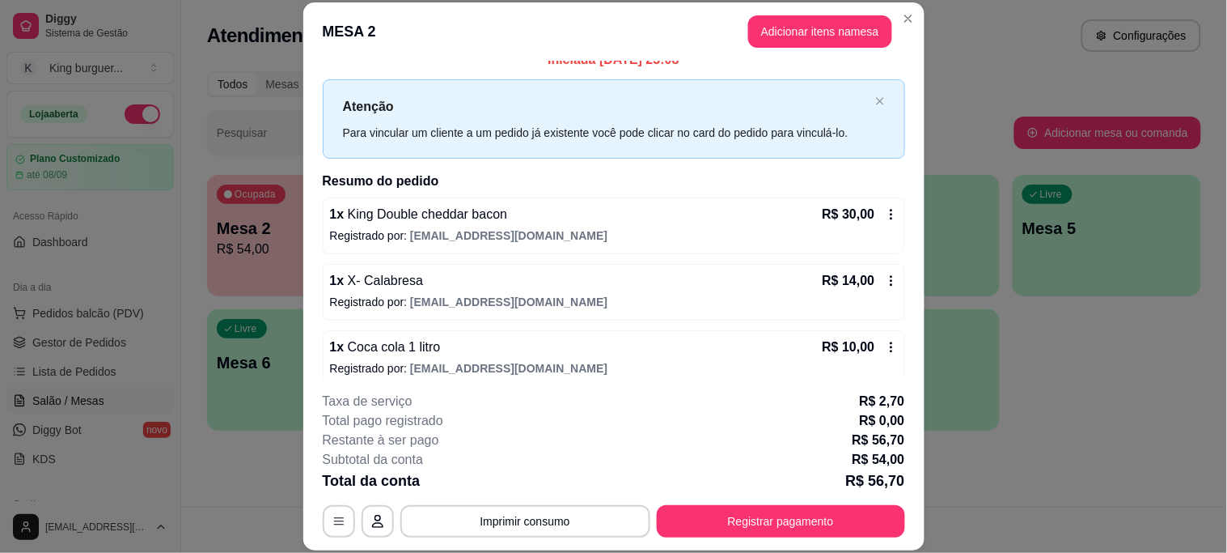
scroll to position [32, 0]
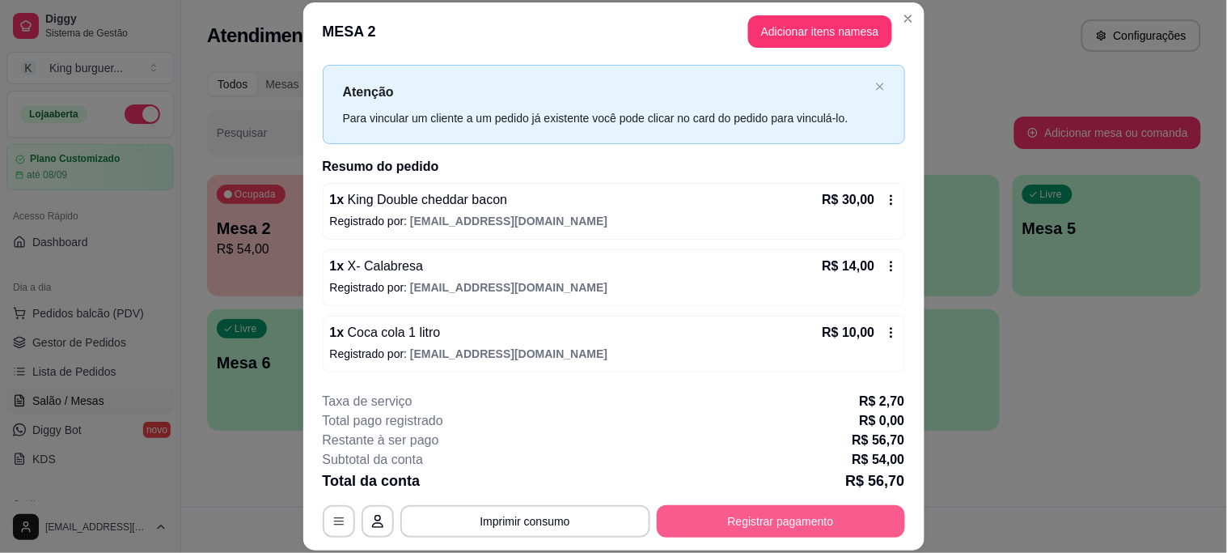
click at [747, 508] on button "Registrar pagamento" at bounding box center [781, 521] width 248 height 32
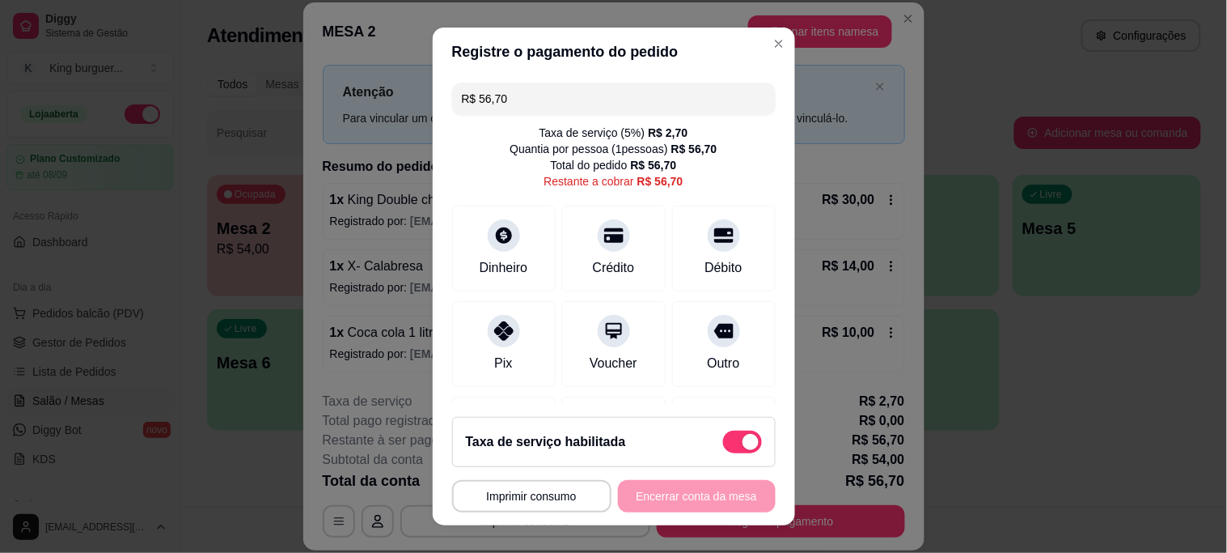
click at [723, 441] on span at bounding box center [742, 441] width 39 height 23
click at [722, 444] on input "checkbox" at bounding box center [727, 449] width 11 height 11
checkbox input "true"
type input "R$ 54,00"
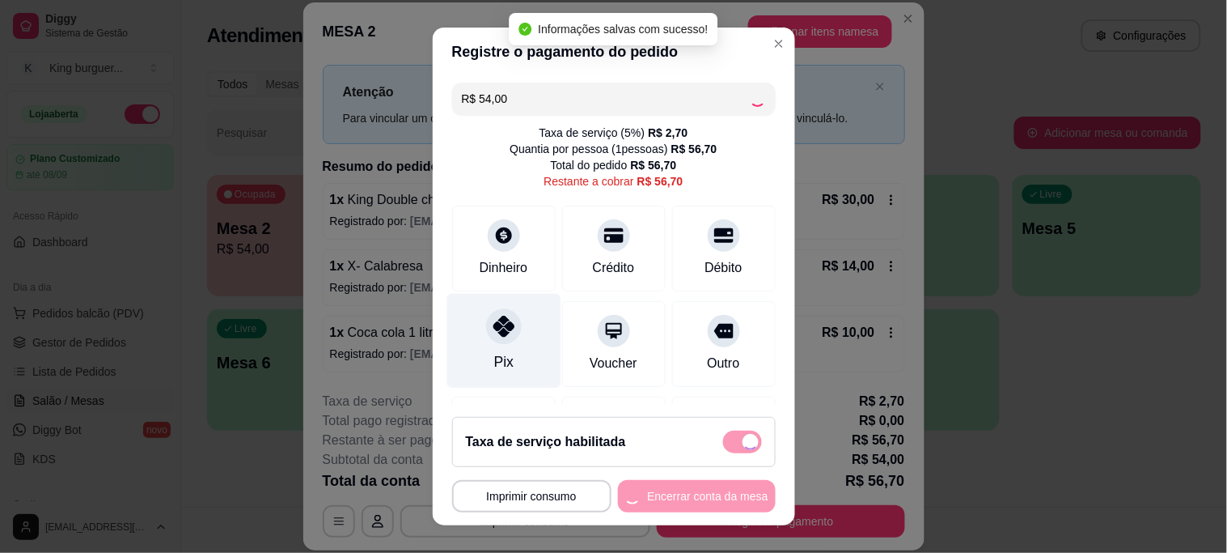
checkbox input "false"
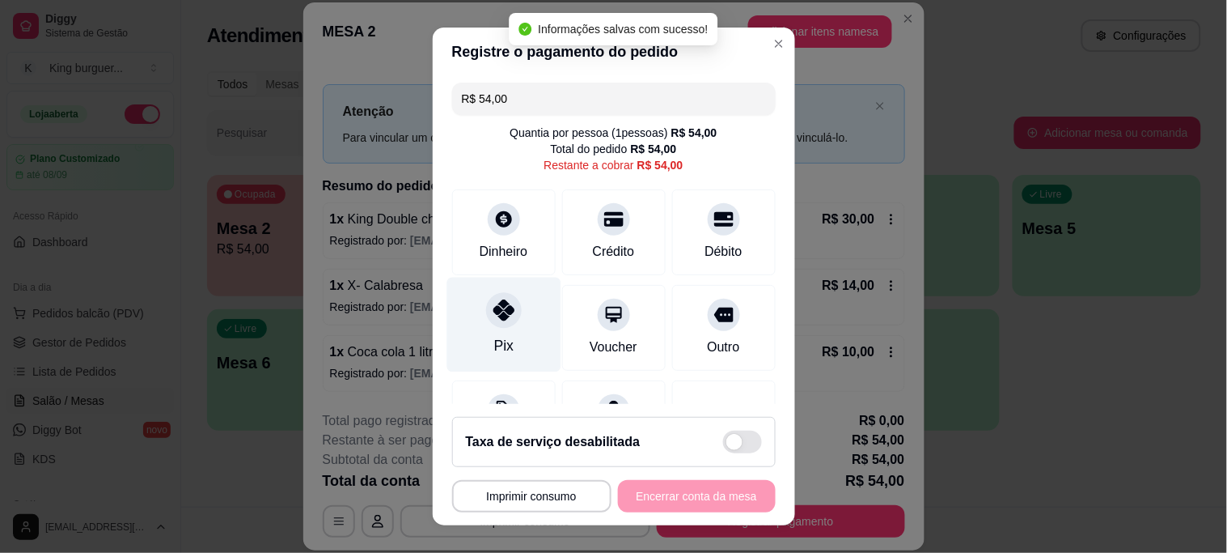
scroll to position [12, 0]
click at [493, 316] on icon at bounding box center [503, 309] width 21 height 21
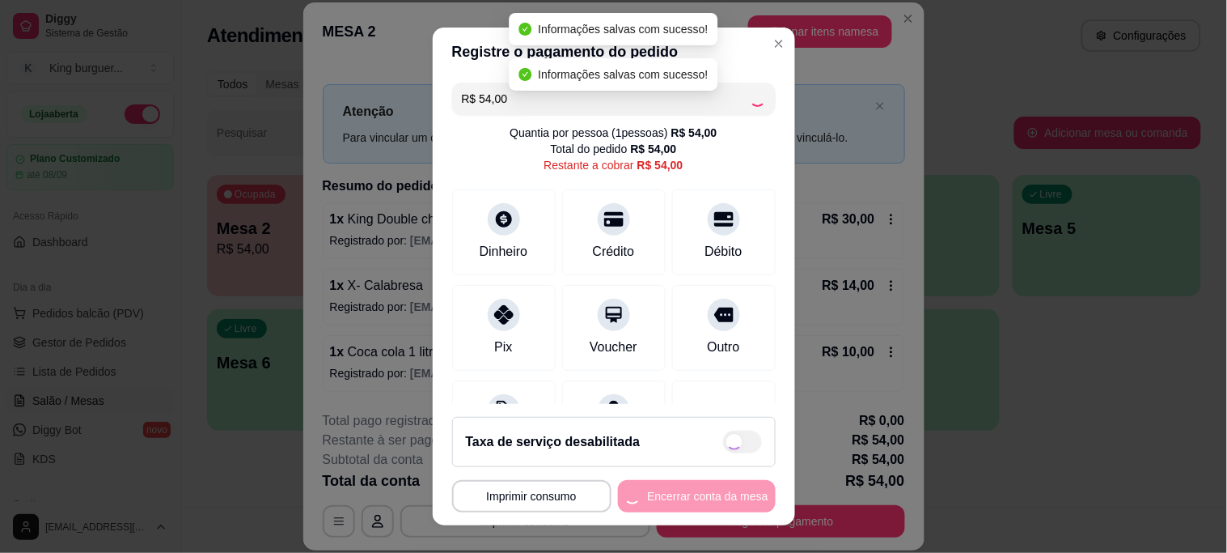
type input "R$ 0,00"
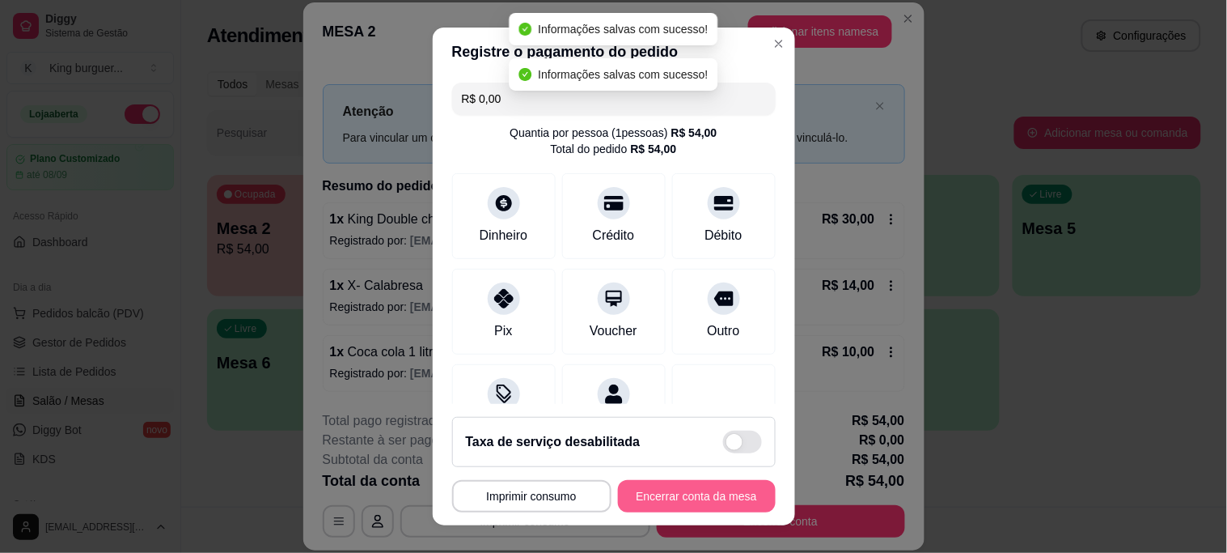
click at [653, 506] on button "Encerrar conta da mesa" at bounding box center [697, 496] width 158 height 32
click at [654, 507] on div "**********" at bounding box center [614, 496] width 324 height 32
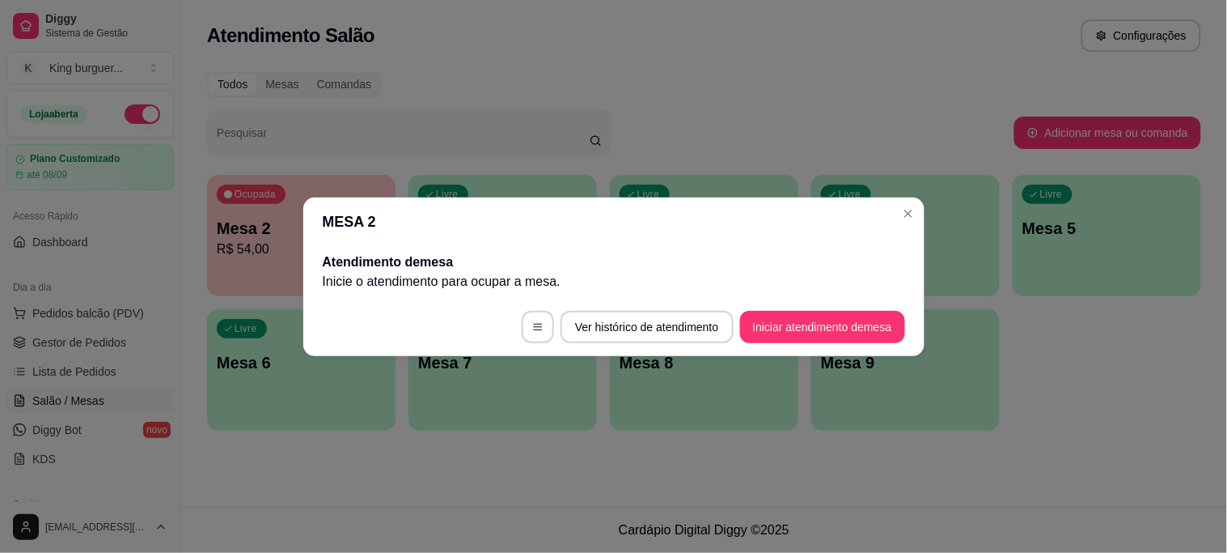
scroll to position [0, 0]
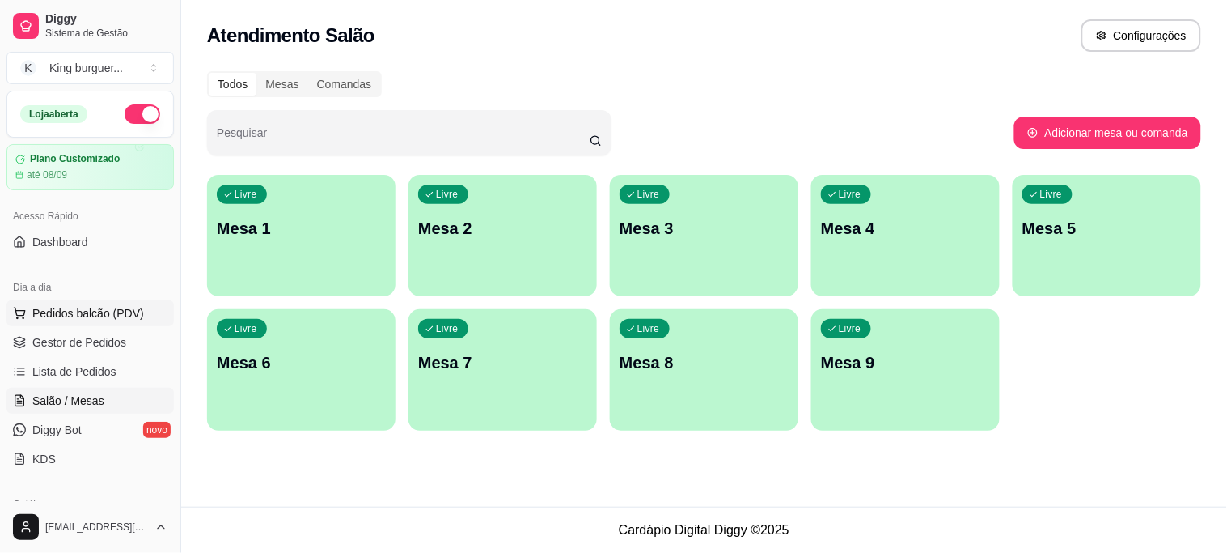
click at [114, 309] on span "Pedidos balcão (PDV)" at bounding box center [88, 313] width 112 height 16
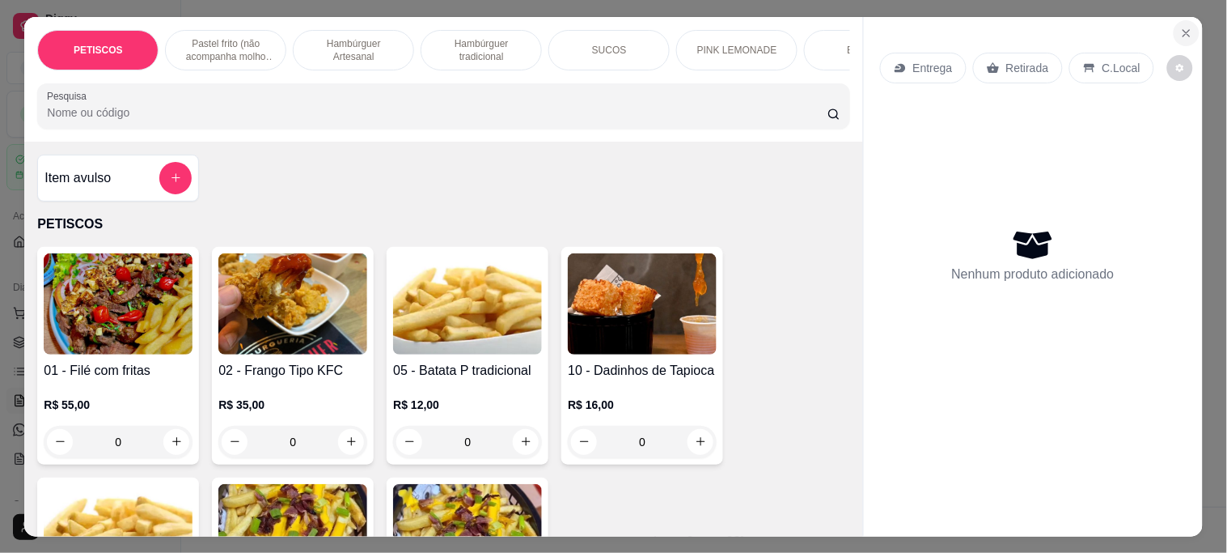
click at [1183, 27] on icon "Close" at bounding box center [1186, 33] width 13 height 13
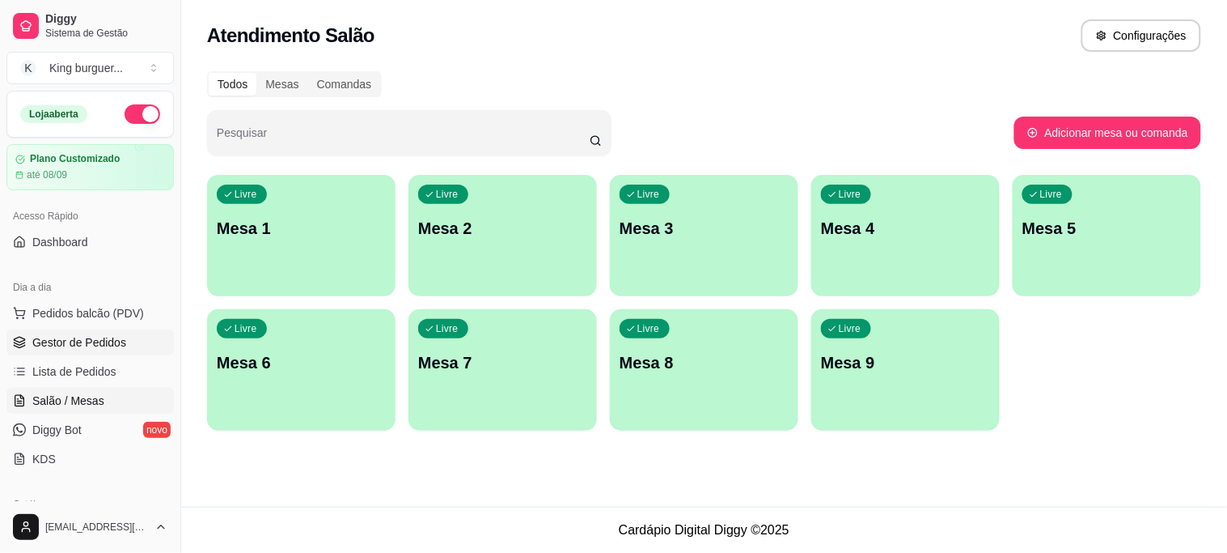
click at [90, 337] on span "Gestor de Pedidos" at bounding box center [79, 342] width 94 height 16
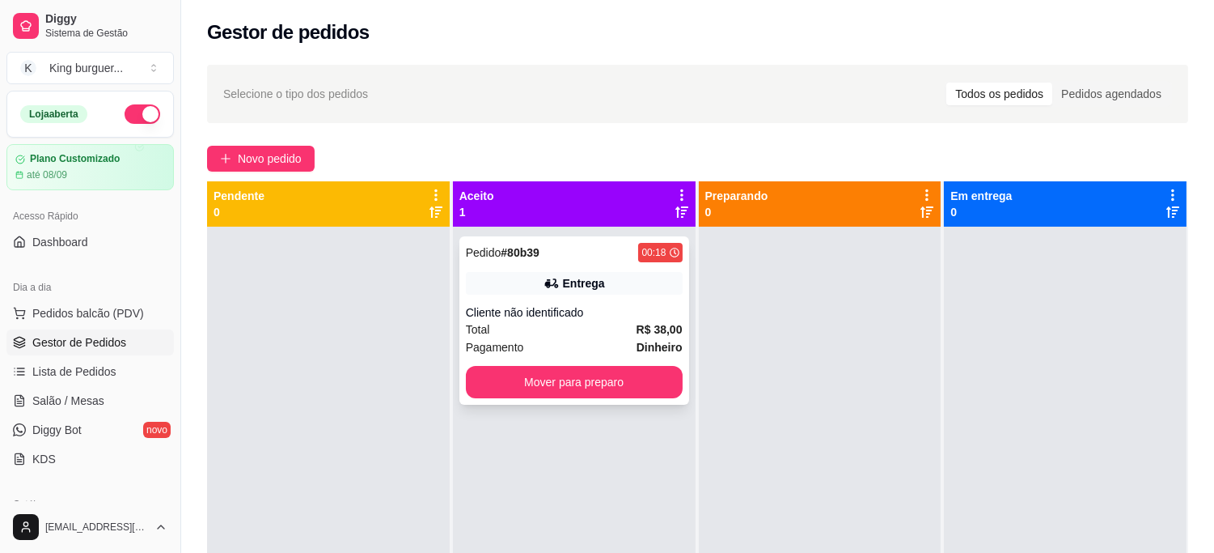
click at [574, 295] on div "Pedido # 80b39 00:18 Entrega Cliente não identificado Total R$ 38,00 Pagamento …" at bounding box center [574, 320] width 230 height 168
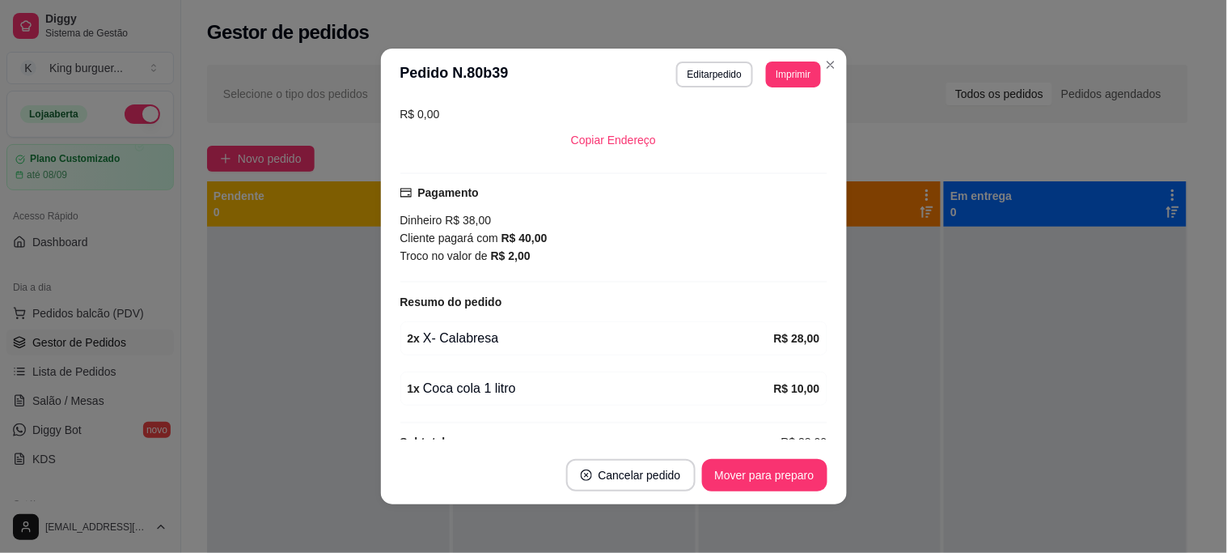
scroll to position [300, 0]
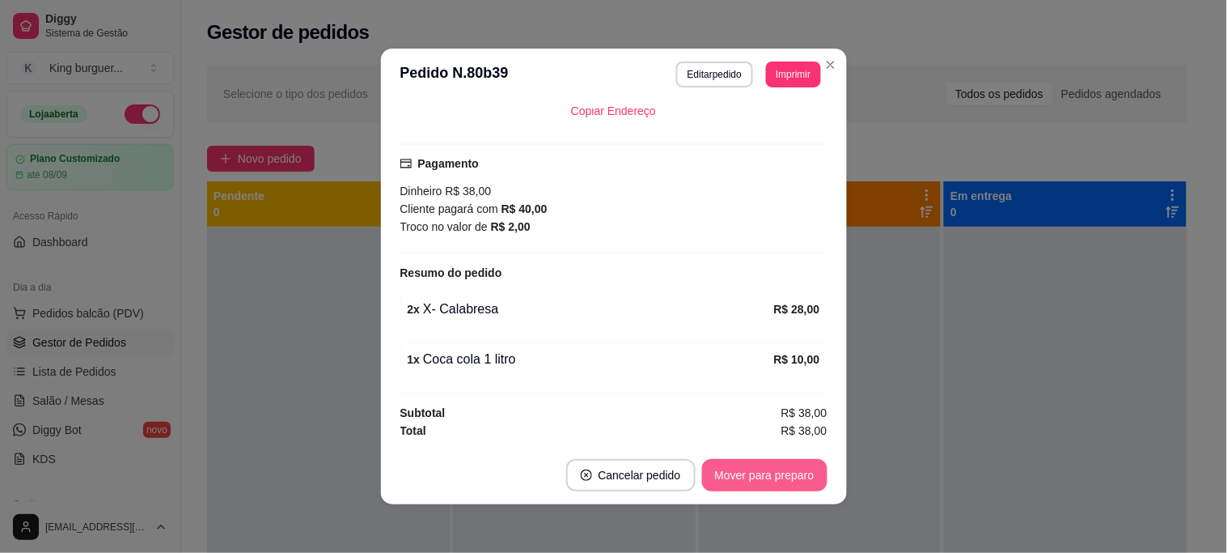
click at [756, 483] on button "Mover para preparo" at bounding box center [764, 475] width 125 height 32
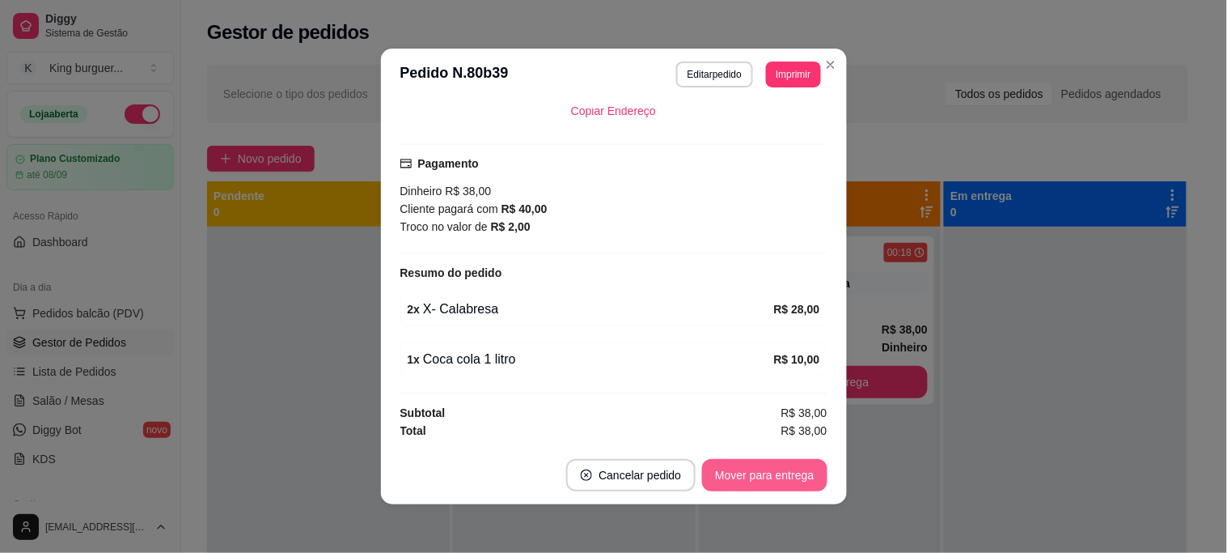
click at [761, 481] on button "Mover para entrega" at bounding box center [764, 475] width 125 height 32
click at [761, 481] on div "Mover para entrega" at bounding box center [753, 475] width 147 height 32
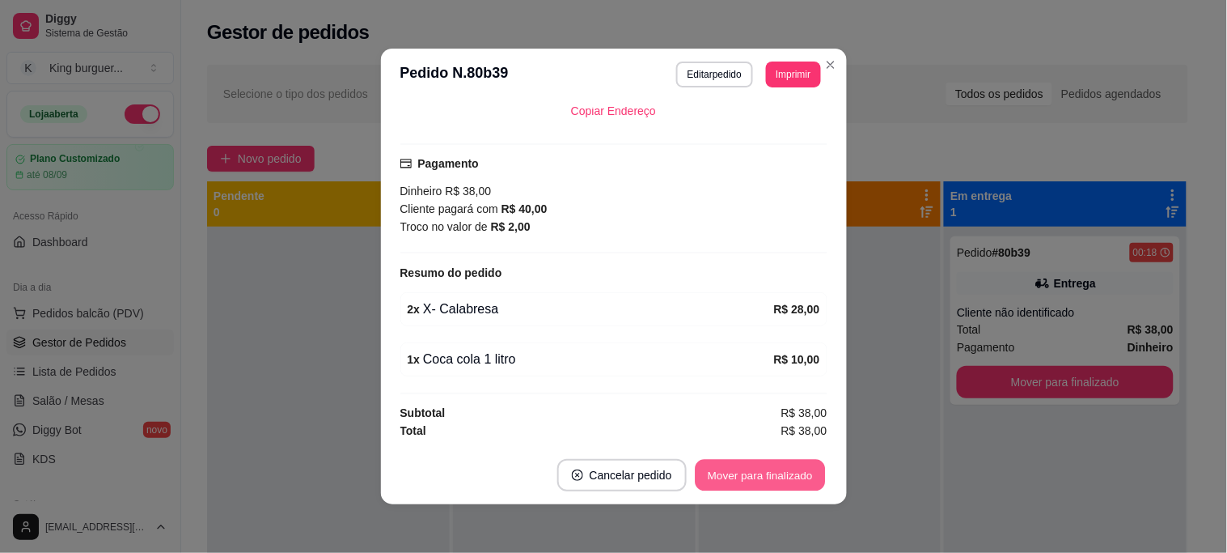
click at [760, 482] on button "Mover para finalizado" at bounding box center [760, 475] width 130 height 32
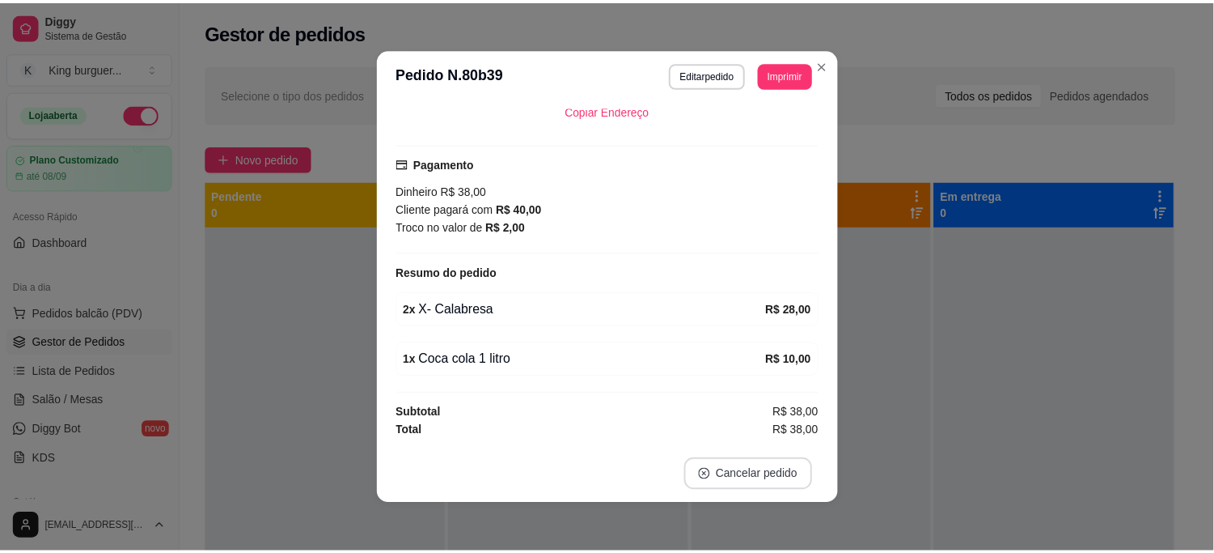
scroll to position [230, 0]
